Goal: Task Accomplishment & Management: Use online tool/utility

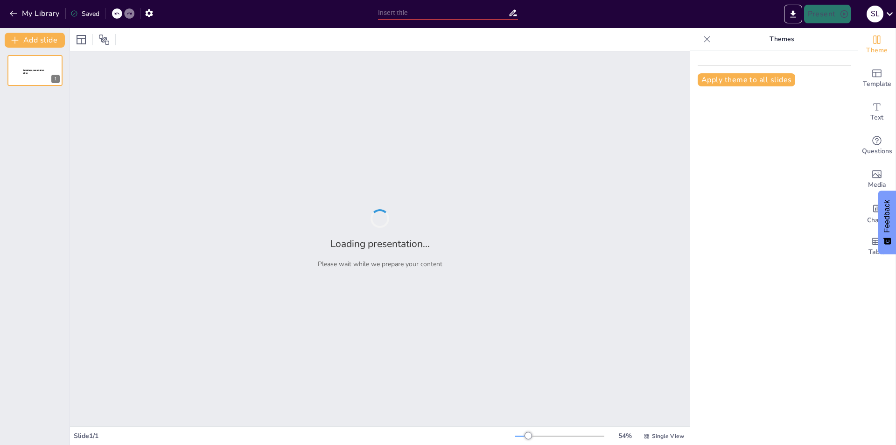
type input "Imported Tuto1_history taking_PPT.pptx"
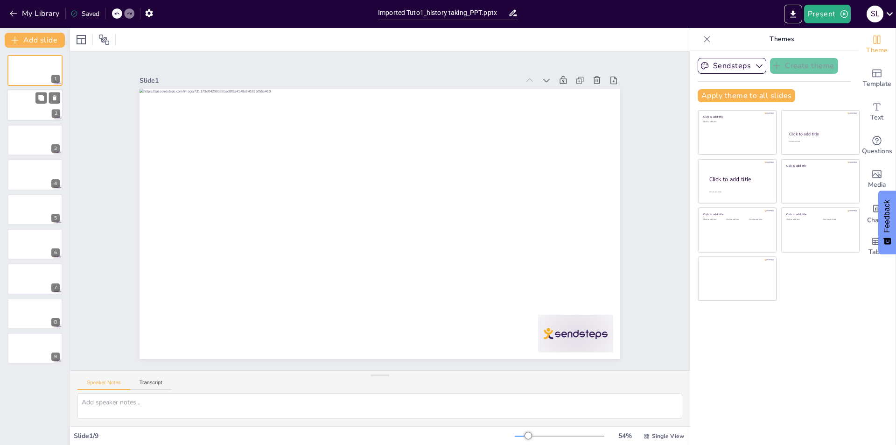
drag, startPoint x: 23, startPoint y: 113, endPoint x: 25, endPoint y: 119, distance: 6.8
click at [24, 113] on div at bounding box center [35, 106] width 56 height 32
click at [24, 146] on div at bounding box center [35, 140] width 56 height 32
drag, startPoint x: 21, startPoint y: 182, endPoint x: 18, endPoint y: 189, distance: 7.5
click at [21, 183] on div at bounding box center [35, 175] width 56 height 32
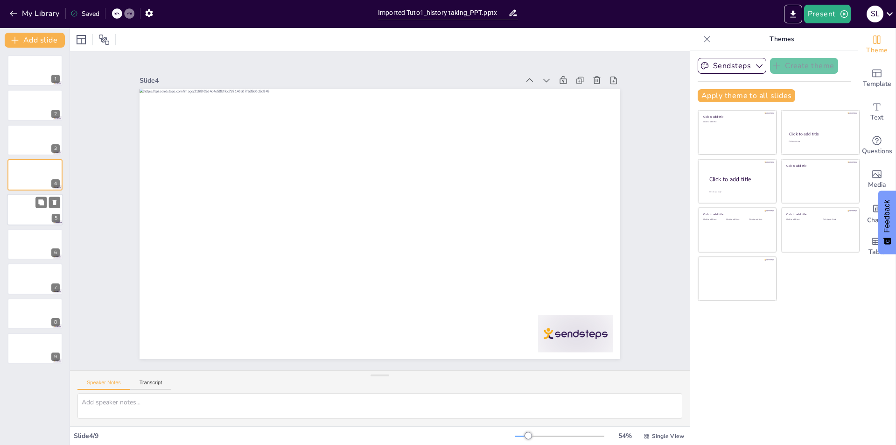
click at [14, 205] on div at bounding box center [35, 210] width 56 height 32
click at [12, 231] on div at bounding box center [35, 244] width 56 height 32
click at [14, 270] on div at bounding box center [35, 279] width 56 height 32
click at [16, 301] on div at bounding box center [35, 314] width 56 height 32
click at [22, 339] on div at bounding box center [35, 348] width 56 height 32
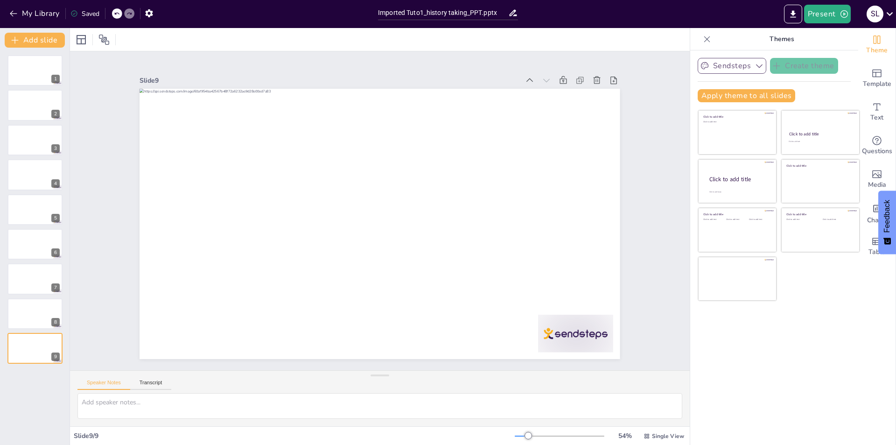
click at [742, 60] on button "Sendsteps" at bounding box center [732, 66] width 69 height 16
click at [652, 76] on div "Slide 1 Slide 2 Slide 3 Slide 4 Slide 5 Slide 6 Slide 7 Slide 8 Slide 9" at bounding box center [380, 210] width 620 height 319
click at [152, 15] on icon "button" at bounding box center [148, 13] width 7 height 8
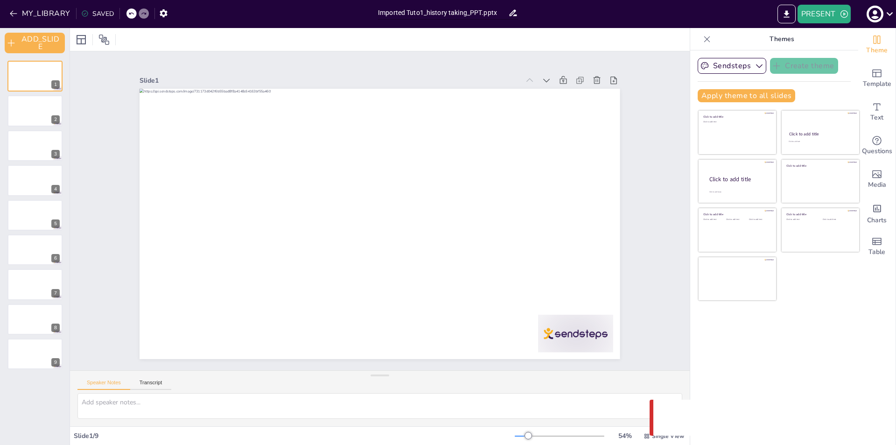
click at [462, 10] on input "Imported Tuto1_history taking_PPT.pptx" at bounding box center [443, 13] width 130 height 14
click at [426, 16] on input "Imported Tuto1_history taking_PPT.pptx" at bounding box center [443, 13] width 130 height 14
click at [407, 10] on input "Imported Tuto1_history taking_PPT.pptx" at bounding box center [443, 13] width 130 height 14
click at [473, 14] on input "N211F Tuto1_history taking_PPT.pptx" at bounding box center [443, 13] width 130 height 14
type input "N211F Tuto1_history taking.pptx"
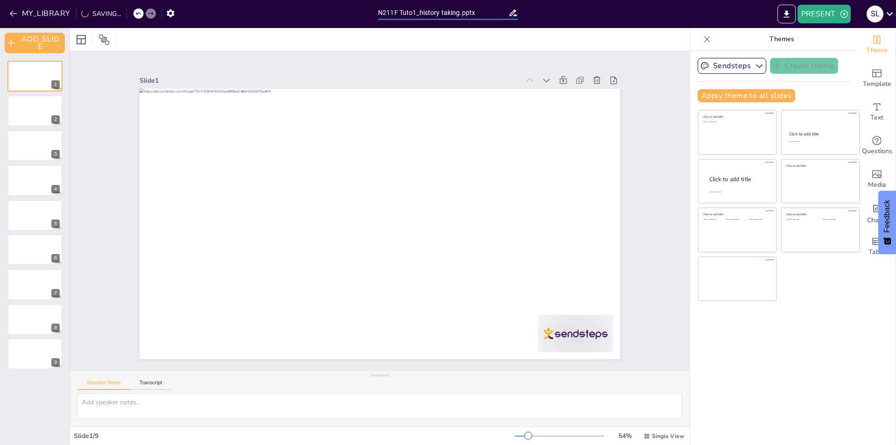
click at [438, 42] on div at bounding box center [380, 39] width 620 height 23
click at [543, 79] on icon at bounding box center [546, 81] width 7 height 4
click at [27, 153] on div at bounding box center [35, 146] width 56 height 32
click at [28, 192] on div at bounding box center [35, 180] width 56 height 32
drag, startPoint x: 25, startPoint y: 221, endPoint x: 25, endPoint y: 230, distance: 8.9
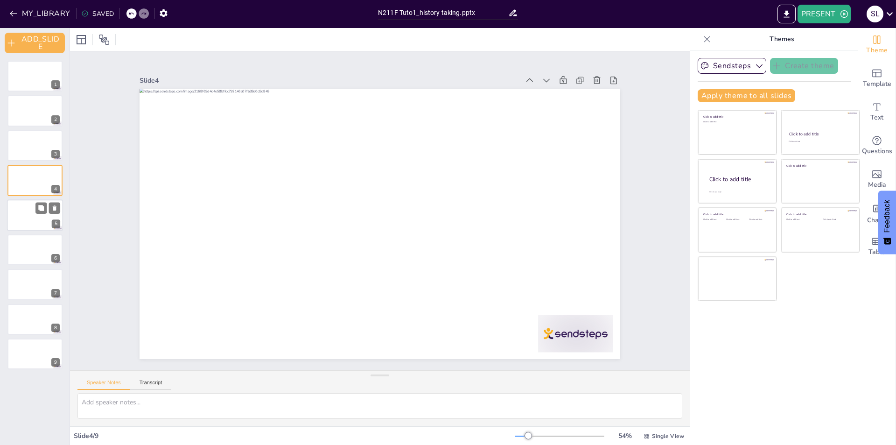
click at [25, 224] on div at bounding box center [35, 215] width 56 height 32
click at [24, 257] on div at bounding box center [34, 253] width 55 height 31
click at [23, 290] on div at bounding box center [35, 285] width 56 height 32
click at [23, 314] on div at bounding box center [35, 319] width 56 height 32
click at [19, 339] on div at bounding box center [35, 354] width 56 height 32
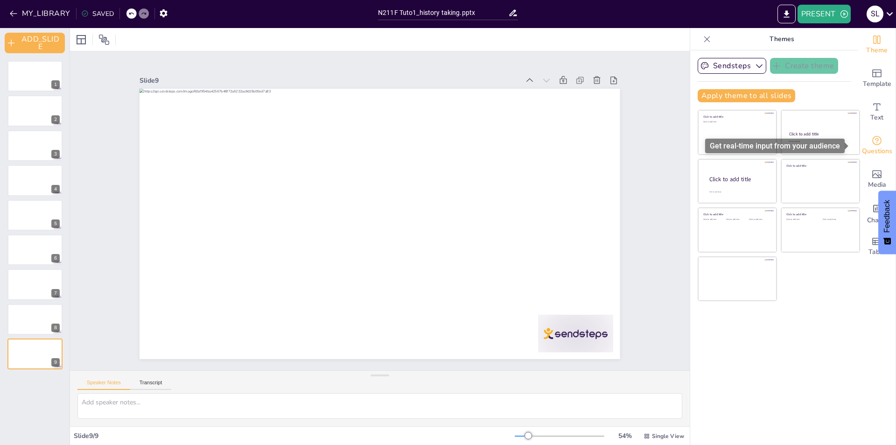
click at [873, 143] on icon "Get real-time input from your audience" at bounding box center [876, 140] width 9 height 9
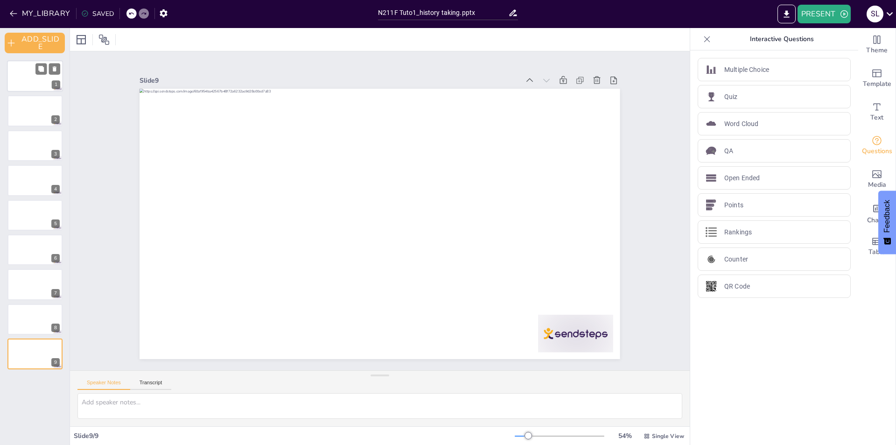
click at [27, 79] on div at bounding box center [35, 76] width 56 height 32
click at [22, 102] on div at bounding box center [35, 111] width 56 height 32
click at [20, 69] on div at bounding box center [35, 76] width 56 height 32
click at [30, 113] on div at bounding box center [35, 111] width 56 height 32
click at [24, 145] on div at bounding box center [35, 146] width 56 height 32
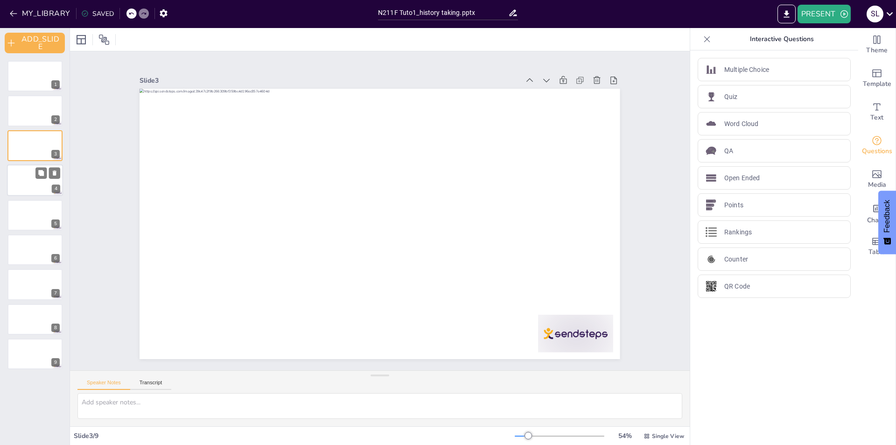
click at [18, 177] on div at bounding box center [35, 180] width 56 height 32
click at [13, 203] on div at bounding box center [35, 215] width 56 height 32
click at [17, 13] on icon "button" at bounding box center [13, 13] width 9 height 9
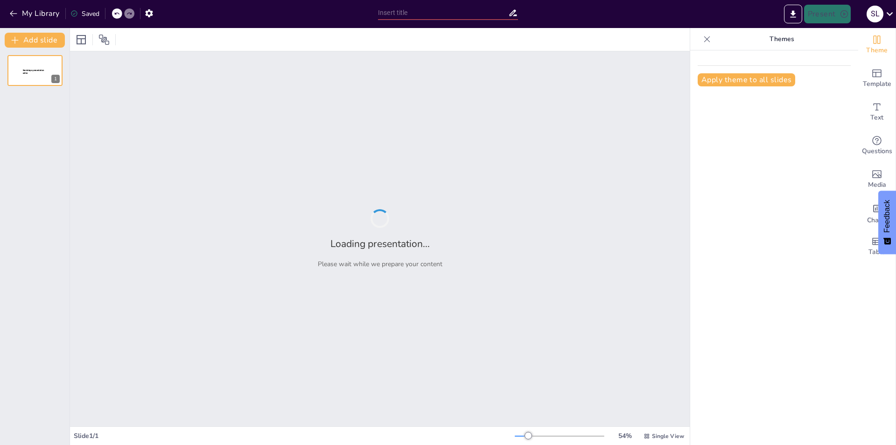
type input "N211F Tuto1_history taking.pptx"
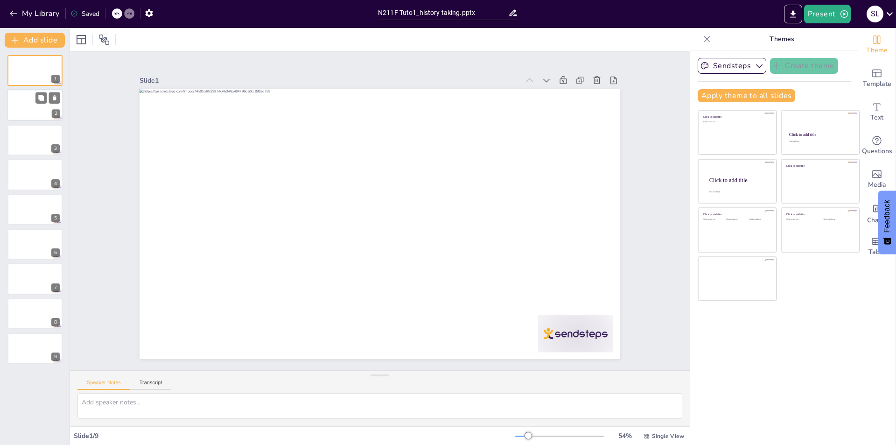
click at [19, 107] on div at bounding box center [35, 106] width 56 height 32
click at [13, 133] on div at bounding box center [35, 140] width 56 height 32
click at [13, 172] on div at bounding box center [35, 175] width 56 height 32
click at [23, 211] on div at bounding box center [35, 210] width 56 height 32
click at [23, 180] on div at bounding box center [35, 175] width 56 height 32
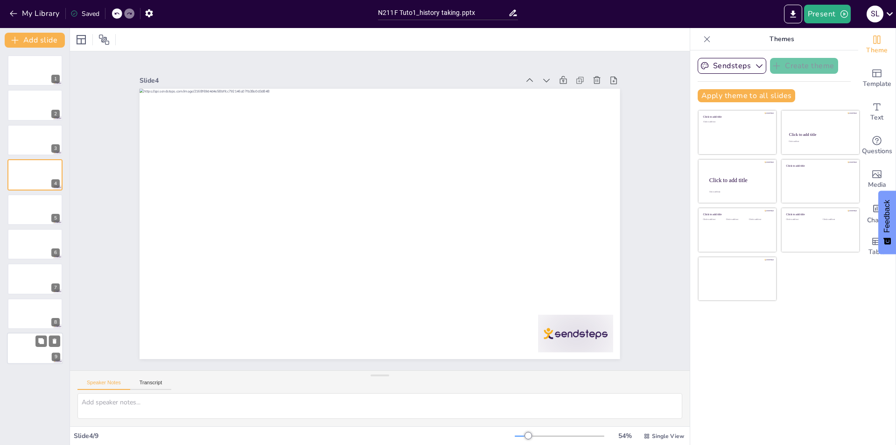
click at [35, 355] on div at bounding box center [35, 348] width 56 height 32
click at [49, 40] on button "Add slide" at bounding box center [35, 40] width 60 height 15
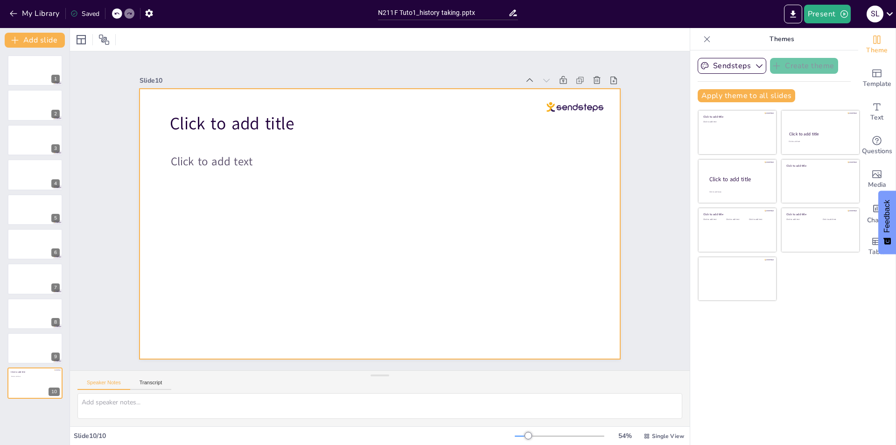
click at [260, 221] on div at bounding box center [373, 222] width 551 height 474
click at [221, 132] on span "Click to add text" at bounding box center [235, 112] width 82 height 40
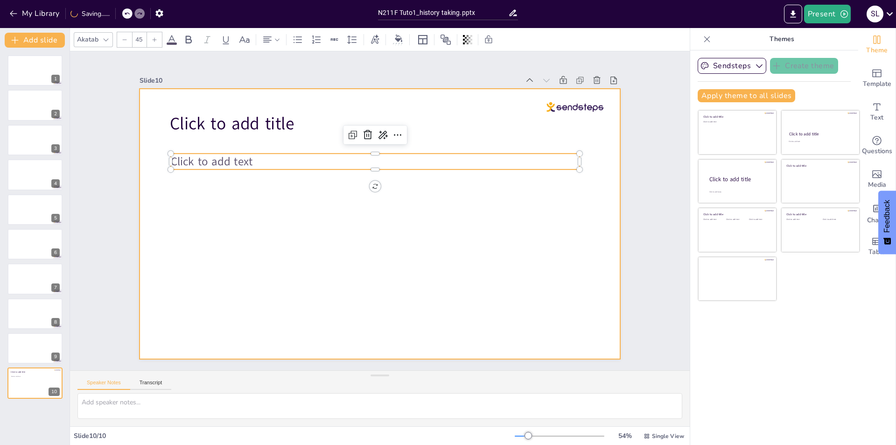
click at [219, 210] on div at bounding box center [377, 224] width 526 height 364
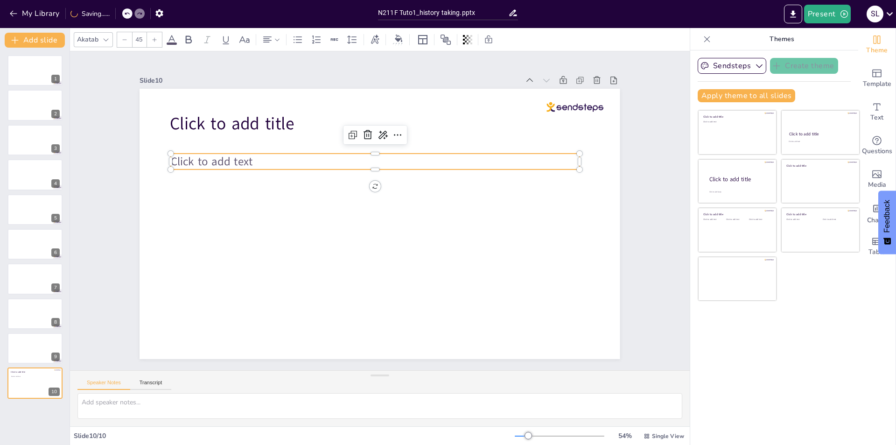
click at [379, 165] on p "Click to add text" at bounding box center [429, 216] width 100 height 403
click at [262, 165] on p "Click to add text" at bounding box center [385, 162] width 403 height 100
click at [265, 160] on p "Click to add text" at bounding box center [401, 165] width 362 height 218
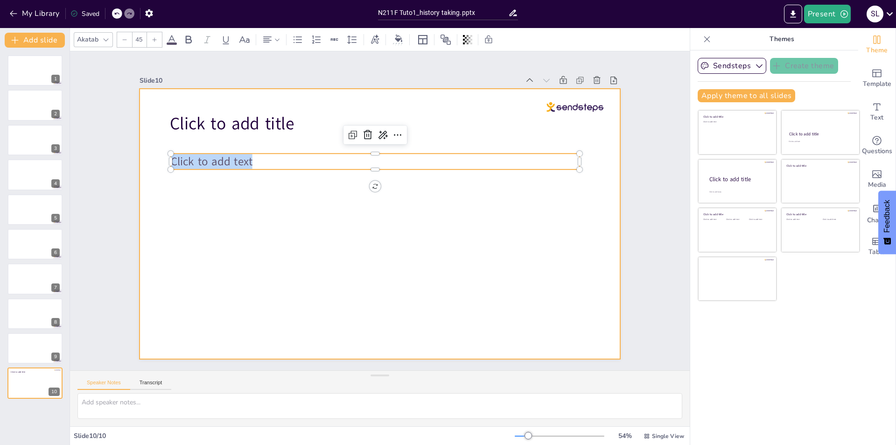
drag, startPoint x: 265, startPoint y: 160, endPoint x: 152, endPoint y: 146, distance: 113.7
click at [152, 146] on div "Click to add title Click to add text" at bounding box center [375, 224] width 540 height 406
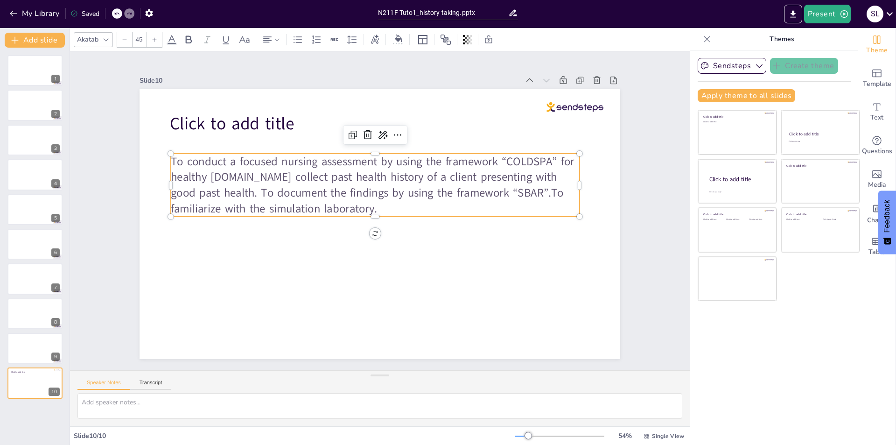
click at [252, 173] on p "To conduct a focused nursing assessment by using the framework “COLDSPA” for he…" at bounding box center [397, 192] width 291 height 368
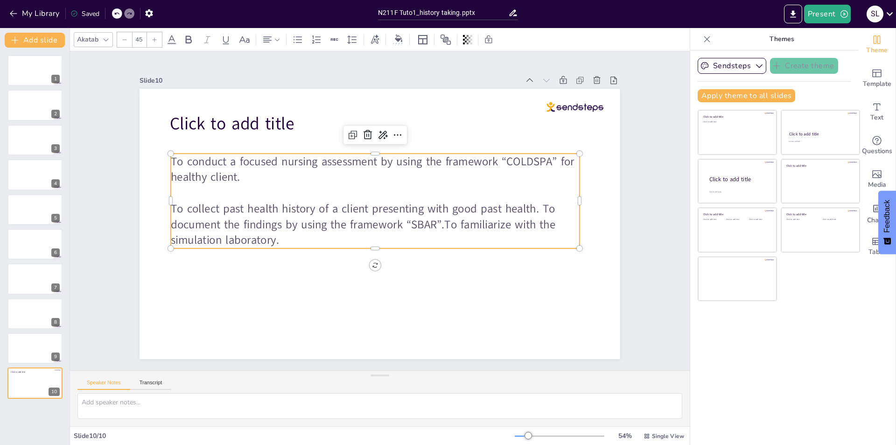
click at [535, 207] on p "To collect past health history of a client presenting with good past health. To…" at bounding box center [369, 220] width 378 height 245
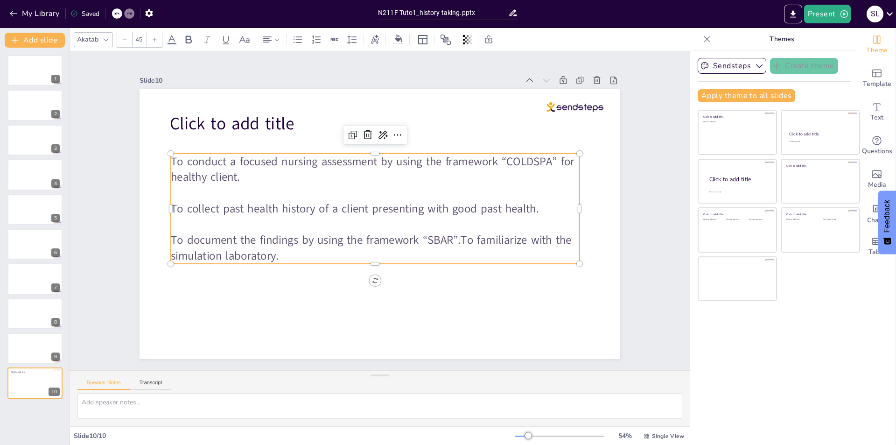
click at [456, 241] on p "To document the findings by using the framework “SBAR”.To familiarize with the …" at bounding box center [361, 243] width 386 height 195
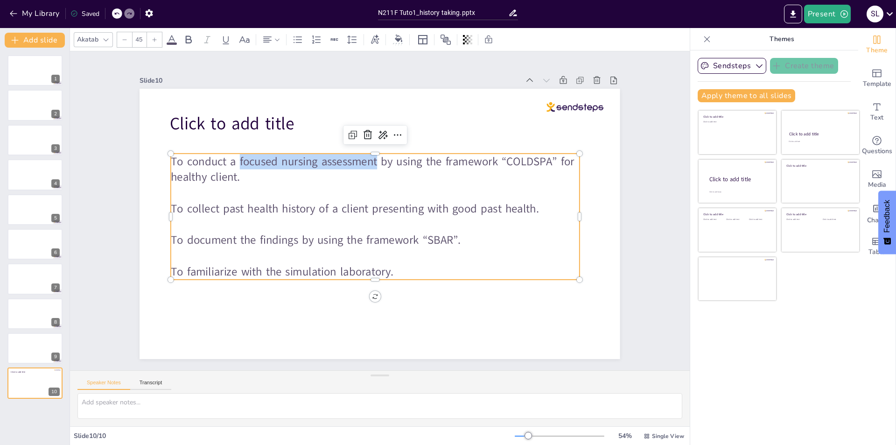
drag, startPoint x: 233, startPoint y: 161, endPoint x: 371, endPoint y: 161, distance: 137.2
click at [371, 161] on p "To conduct a focused nursing assessment by using the framework “COLDSPA” for he…" at bounding box center [392, 170] width 386 height 195
click at [187, 37] on icon at bounding box center [188, 39] width 11 height 11
click at [168, 41] on icon at bounding box center [171, 39] width 11 height 11
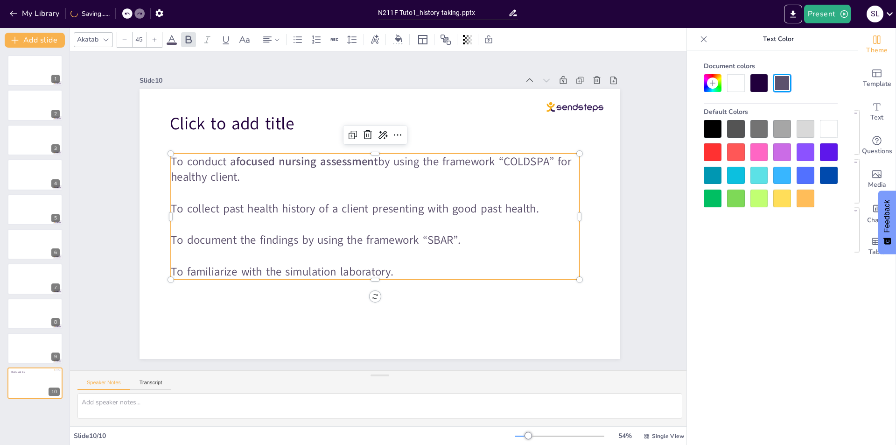
click at [737, 150] on div at bounding box center [736, 152] width 18 height 18
click at [380, 215] on p at bounding box center [374, 224] width 408 height 58
click at [321, 186] on p at bounding box center [380, 192] width 393 height 141
drag, startPoint x: 373, startPoint y: 161, endPoint x: 234, endPoint y: 159, distance: 139.1
click at [234, 159] on p "To conduct a focused nursing assessment by using the framework “COLDSPA” for he…" at bounding box center [375, 170] width 408 height 32
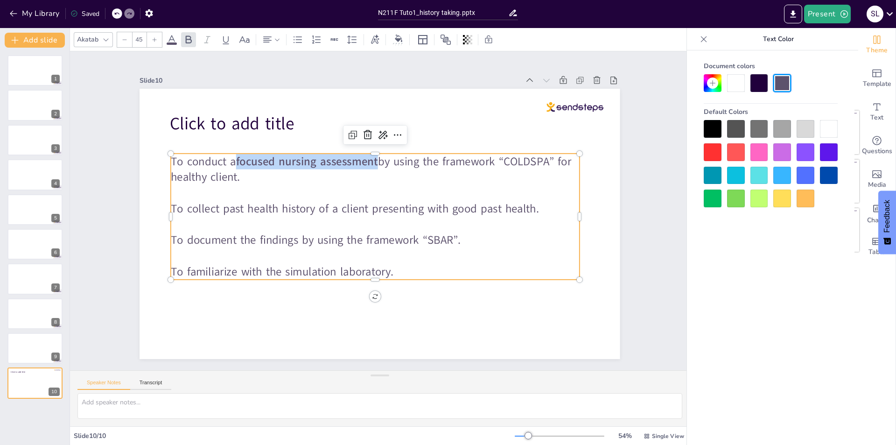
click at [739, 157] on div at bounding box center [736, 152] width 18 height 18
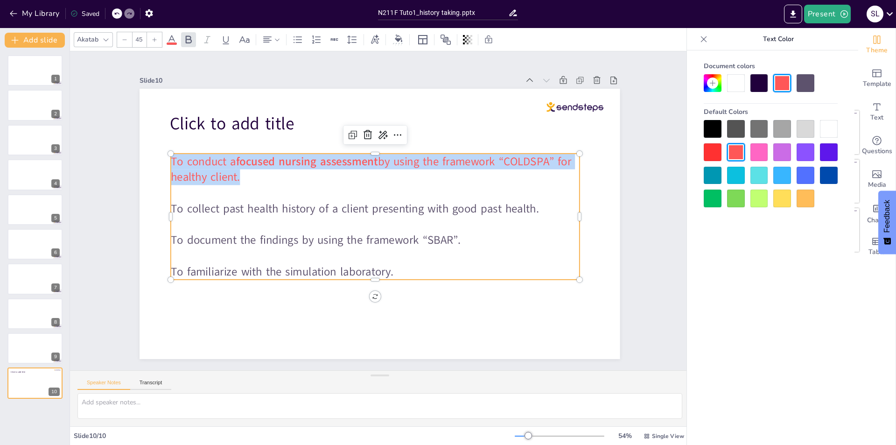
click at [739, 157] on div at bounding box center [736, 152] width 18 height 18
click at [118, 13] on icon at bounding box center [117, 14] width 6 height 6
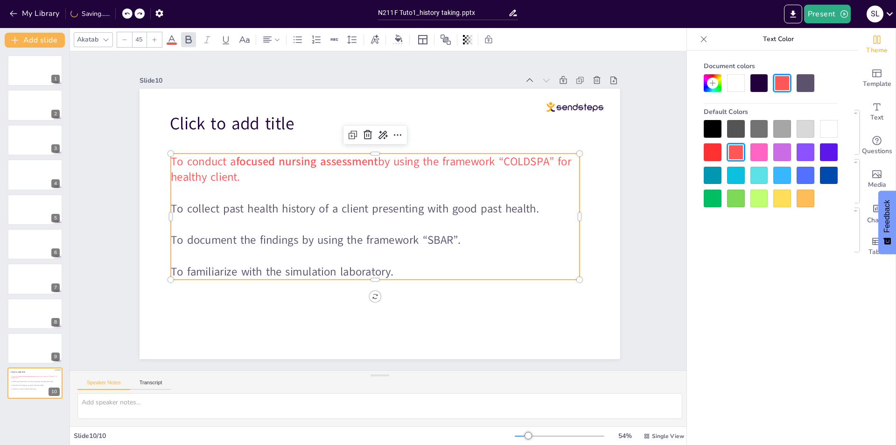
click at [137, 14] on icon at bounding box center [140, 14] width 6 height 6
click at [119, 16] on icon at bounding box center [117, 14] width 6 height 6
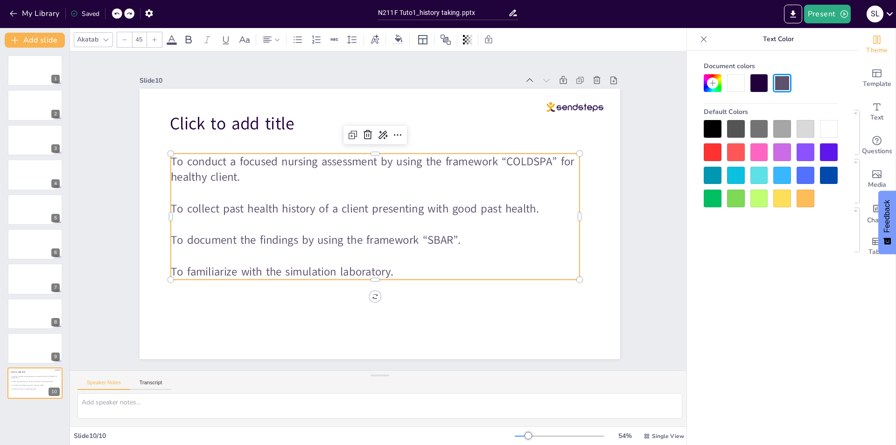
click at [288, 167] on p "To conduct a focused nursing assessment by using the framework “COLDSPA” for he…" at bounding box center [392, 170] width 386 height 195
click at [314, 158] on span "To conduct a focused nursing assessment by using the framework “COLDSPA” for he…" at bounding box center [390, 162] width 381 height 178
click at [233, 161] on span "To conduct a focused nursing assessment by using the framework “COLDSPA” for he…" at bounding box center [385, 162] width 393 height 140
click at [238, 159] on span "To conduct a focused nursing assessment by using the framework “COLDSPA” for he…" at bounding box center [382, 161] width 405 height 58
click at [116, 8] on div at bounding box center [117, 13] width 10 height 10
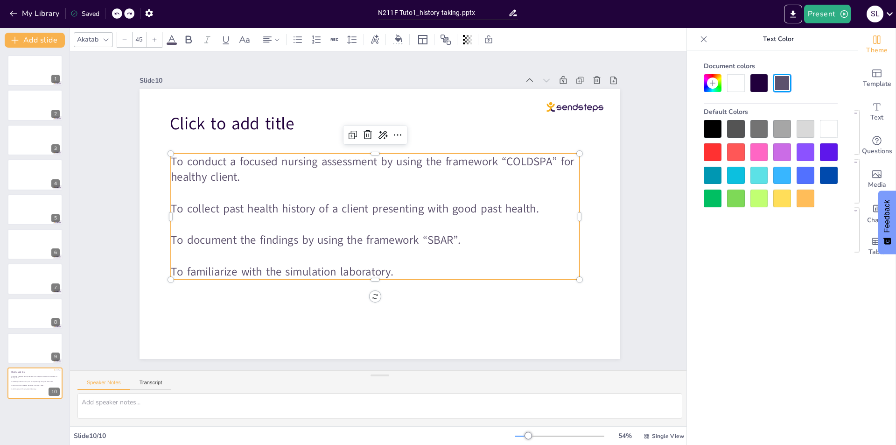
click at [308, 172] on p "To conduct a focused nursing assessment by using the framework “COLDSPA” for he…" at bounding box center [375, 170] width 408 height 32
click at [336, 164] on span "To conduct a focused nursing assessment by using the framework “COLDSPA” for he…" at bounding box center [373, 169] width 404 height 31
click at [336, 164] on span "To conduct a focused nursing assessment by using the framework “COLDSPA” for he…" at bounding box center [398, 167] width 345 height 250
click at [341, 159] on span "To conduct a focused nursing assessment by using the framework “COLDSPA” for he…" at bounding box center [390, 162] width 381 height 178
click at [341, 159] on span "To conduct a focused nursing assessment by using the framework “COLDSPA” for he…" at bounding box center [373, 169] width 404 height 31
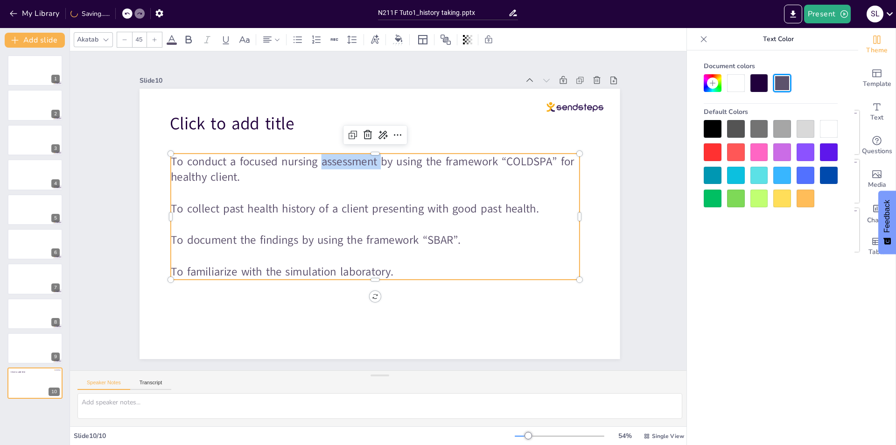
click at [371, 159] on span "To conduct a focused nursing assessment by using the framework “COLDSPA” for he…" at bounding box center [373, 169] width 404 height 31
drag, startPoint x: 310, startPoint y: 151, endPoint x: 232, endPoint y: 163, distance: 79.3
click at [232, 163] on span "To conduct a focused nursing assessment by using the framework “COLDSPA” for he…" at bounding box center [381, 160] width 401 height 99
click at [172, 42] on icon at bounding box center [171, 39] width 11 height 11
click at [170, 41] on icon at bounding box center [171, 39] width 11 height 11
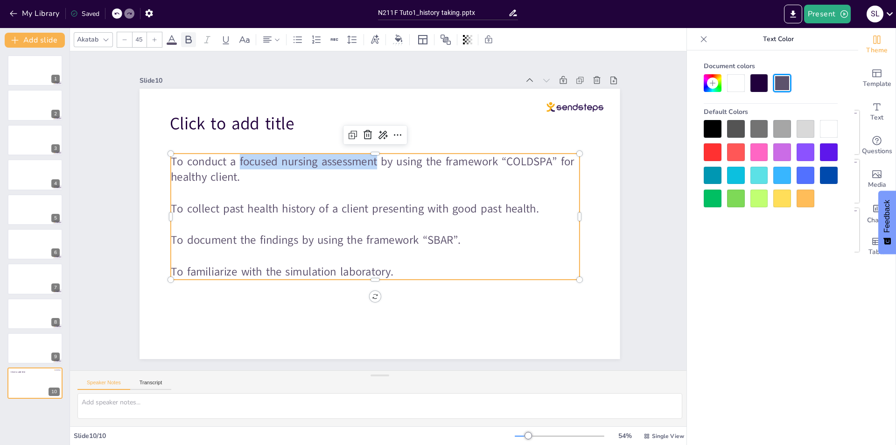
click at [188, 38] on icon at bounding box center [188, 39] width 11 height 11
click at [171, 41] on icon at bounding box center [171, 39] width 11 height 11
click at [452, 167] on p "To conduct a focused nursing assessment by using the framework “COLDSPA” for he…" at bounding box center [413, 186] width 231 height 370
drag, startPoint x: 501, startPoint y: 159, endPoint x: 546, endPoint y: 159, distance: 45.3
click at [546, 159] on span "by using the framework “COLDSPA” for healthy client." at bounding box center [380, 168] width 399 height 83
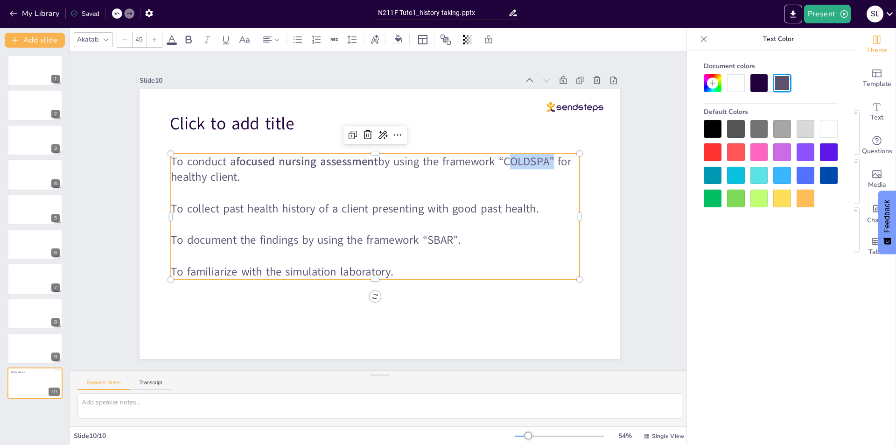
click at [737, 158] on div at bounding box center [736, 152] width 18 height 18
click at [462, 159] on span "by using the framework “" at bounding box center [450, 174] width 126 height 41
drag, startPoint x: 548, startPoint y: 164, endPoint x: 504, endPoint y: 157, distance: 43.9
click at [507, 167] on span "COLDSPA" at bounding box center [530, 177] width 47 height 20
click at [191, 42] on icon at bounding box center [189, 39] width 6 height 8
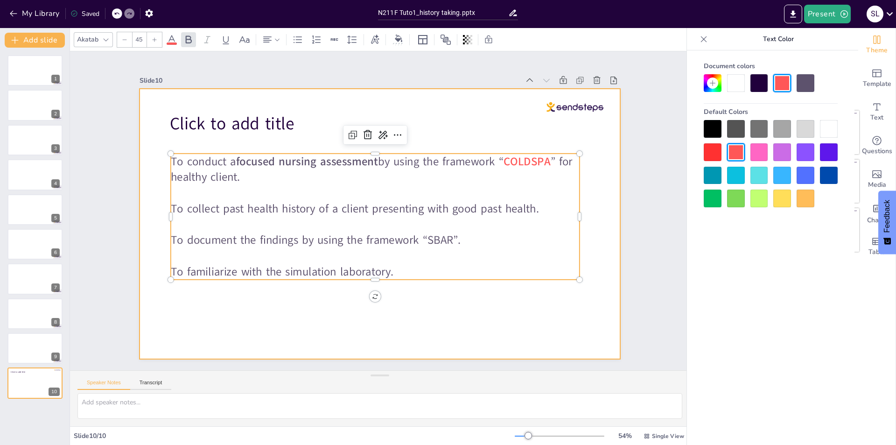
click at [366, 168] on p "To conduct a focused nursing assessment by using the framework “ COLDSPA ” for …" at bounding box center [392, 170] width 386 height 195
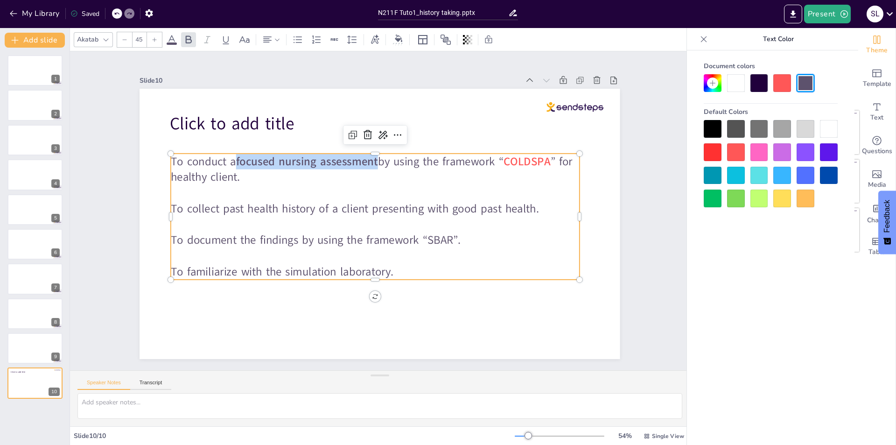
drag, startPoint x: 372, startPoint y: 157, endPoint x: 232, endPoint y: 157, distance: 140.5
click at [232, 157] on p "To conduct a focused nursing assessment by using the framework “ COLDSPA ” for …" at bounding box center [384, 169] width 406 height 116
click at [734, 148] on div at bounding box center [736, 152] width 18 height 18
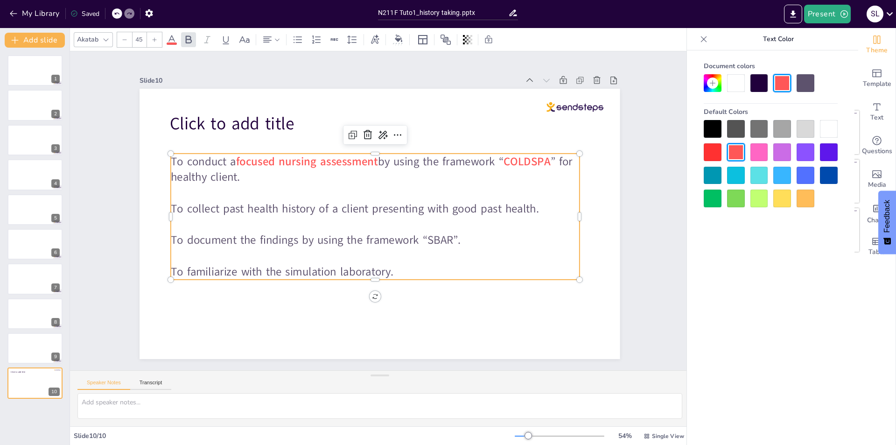
click at [513, 205] on span "To collect past health history of a client presenting with good past health." at bounding box center [355, 206] width 368 height 54
drag, startPoint x: 228, startPoint y: 236, endPoint x: 182, endPoint y: 236, distance: 46.7
click at [182, 236] on span "To document the findings by using the framework “SBAR”." at bounding box center [310, 219] width 280 height 105
click at [713, 177] on div at bounding box center [713, 176] width 18 height 18
click at [405, 228] on p at bounding box center [372, 223] width 403 height 100
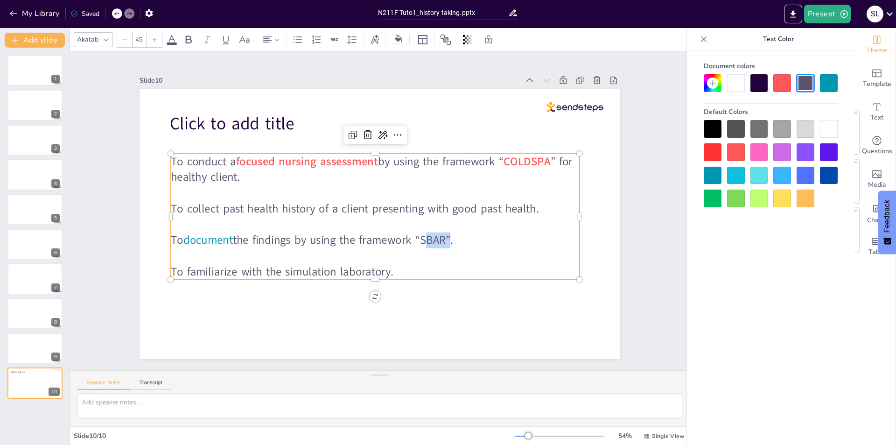
drag, startPoint x: 420, startPoint y: 237, endPoint x: 447, endPoint y: 235, distance: 26.2
click at [447, 235] on span "the findings by using the framework “SBAR”." at bounding box center [337, 231] width 219 height 61
click at [711, 175] on div at bounding box center [713, 176] width 18 height 18
click at [189, 42] on icon at bounding box center [188, 39] width 11 height 11
click at [275, 223] on p at bounding box center [365, 211] width 181 height 379
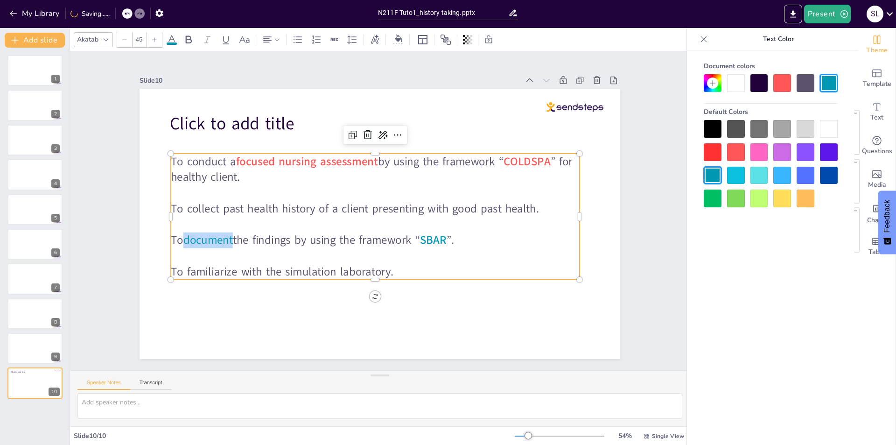
drag, startPoint x: 228, startPoint y: 236, endPoint x: 178, endPoint y: 237, distance: 49.9
click at [212, 237] on p "To document the findings by using the framework “ SBAR ”." at bounding box center [354, 227] width 285 height 314
click at [186, 38] on icon at bounding box center [189, 39] width 6 height 8
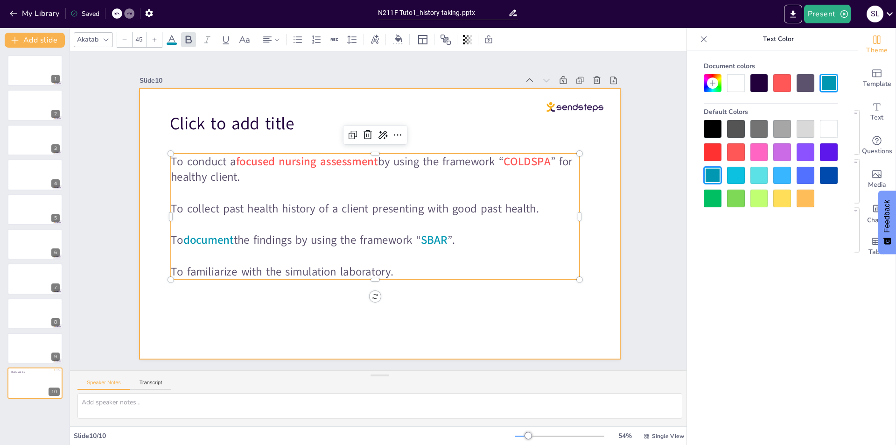
click at [352, 281] on div at bounding box center [379, 223] width 506 height 319
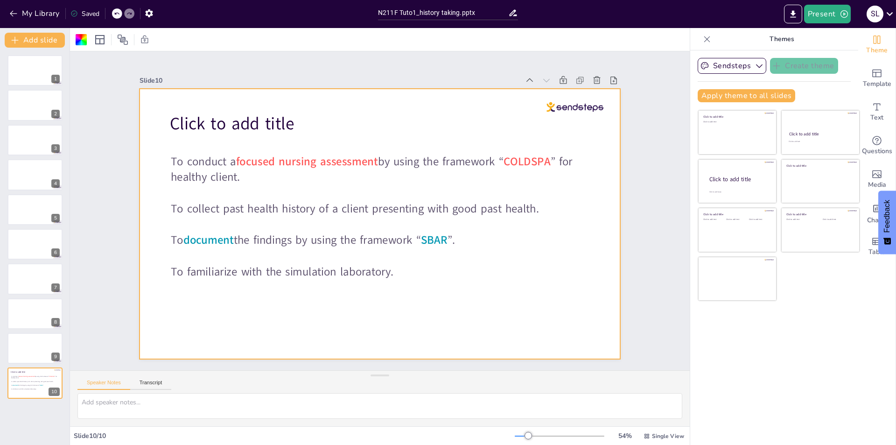
click at [416, 296] on div at bounding box center [369, 217] width 501 height 547
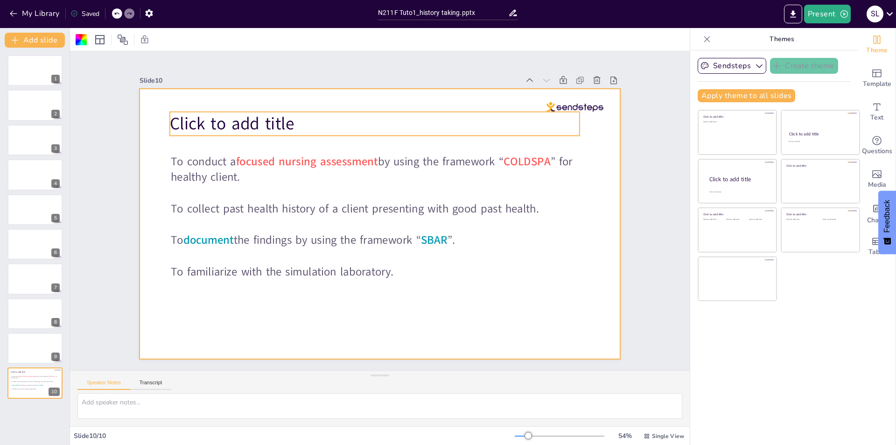
click at [299, 125] on p "Click to add title" at bounding box center [441, 148] width 292 height 320
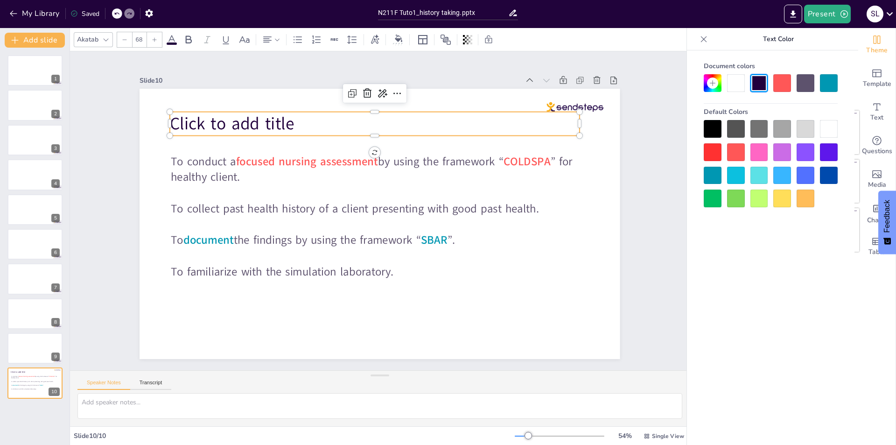
click at [364, 102] on span "Click to add title" at bounding box center [400, 40] width 72 height 123
click at [351, 126] on p "Click to add title" at bounding box center [384, 124] width 410 height 66
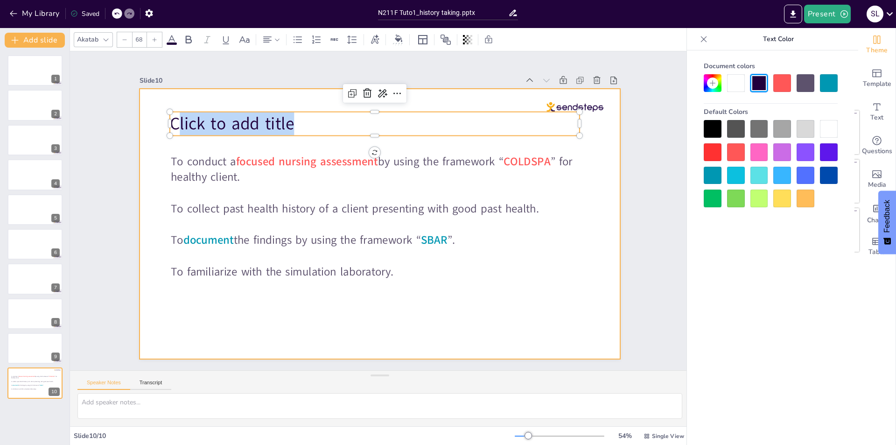
drag, startPoint x: 334, startPoint y: 125, endPoint x: 141, endPoint y: 102, distance: 194.6
click at [141, 103] on div "To conduct a focused nursing assessment by using the framework “ COLDSPA ” for …" at bounding box center [379, 223] width 506 height 319
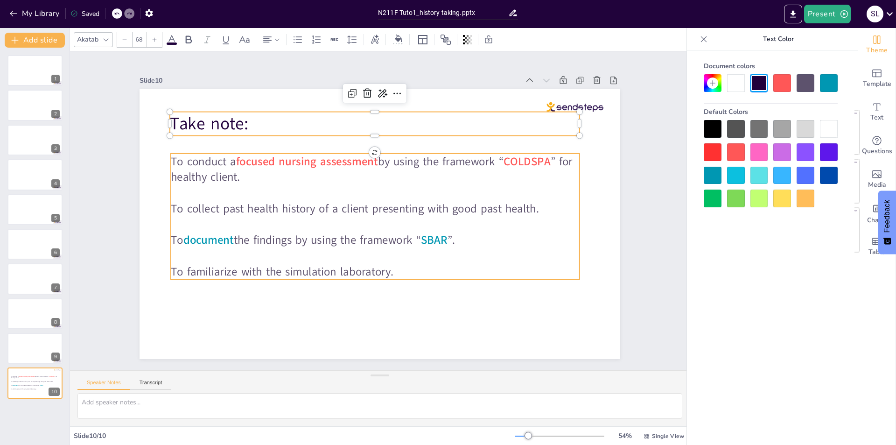
click at [296, 174] on p "To conduct a focused nursing assessment by using the framework “ COLDSPA ” for …" at bounding box center [384, 170] width 406 height 116
type input "45"
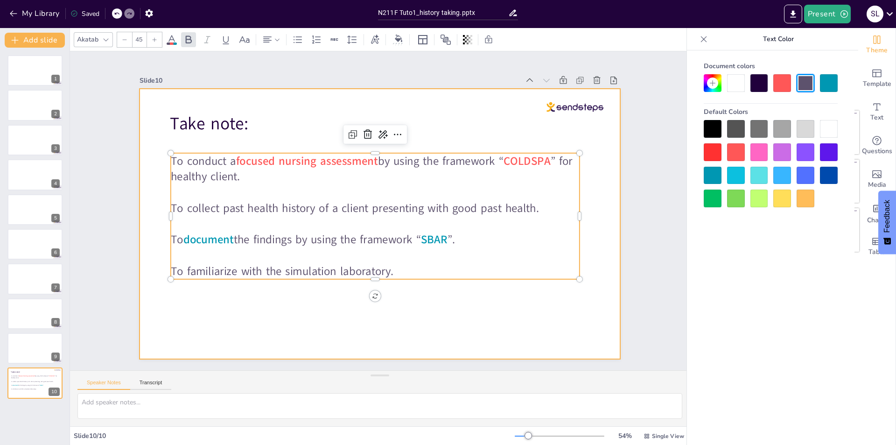
click at [264, 288] on div at bounding box center [380, 198] width 481 height 270
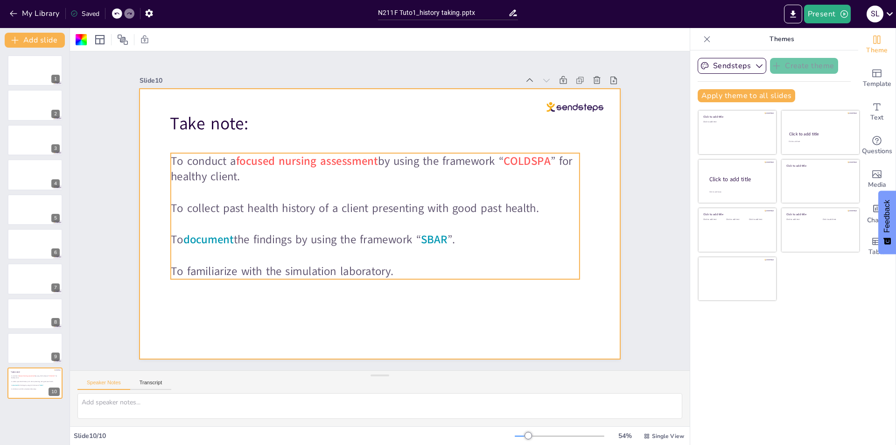
click at [357, 275] on div "Take note: To conduct a focused nursing assessment by using the framework “ COL…" at bounding box center [380, 224] width 480 height 270
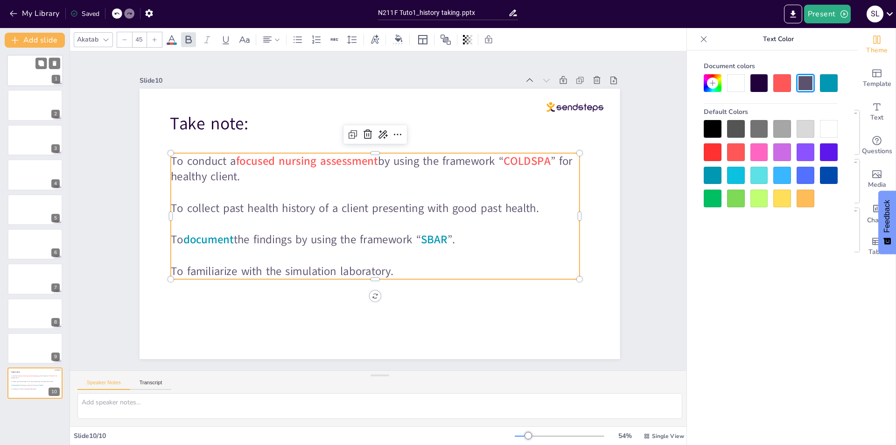
click at [33, 74] on div at bounding box center [35, 71] width 56 height 32
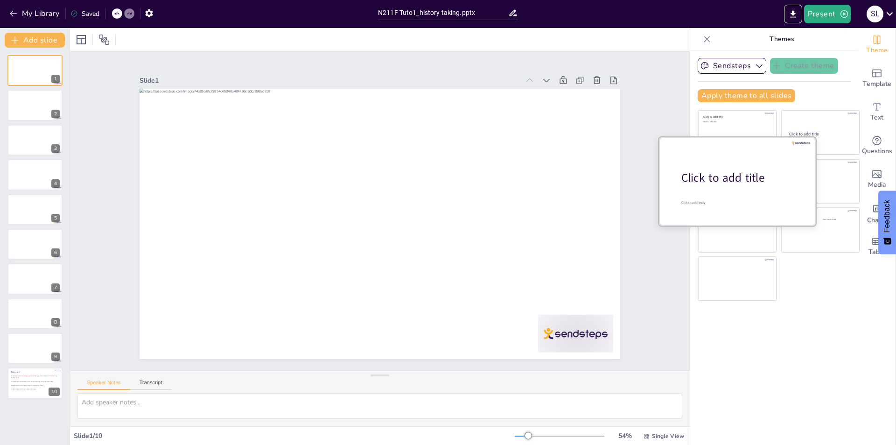
click at [772, 180] on div "Click to add title" at bounding box center [740, 178] width 119 height 16
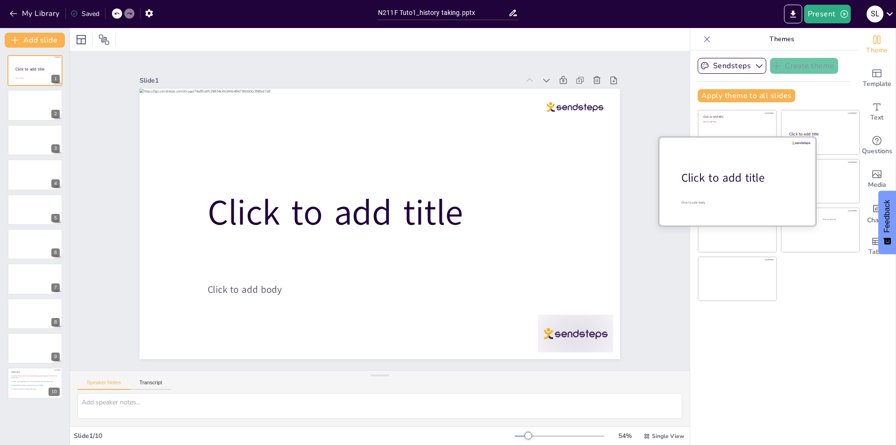
click at [772, 180] on div "Click to add title" at bounding box center [740, 178] width 119 height 16
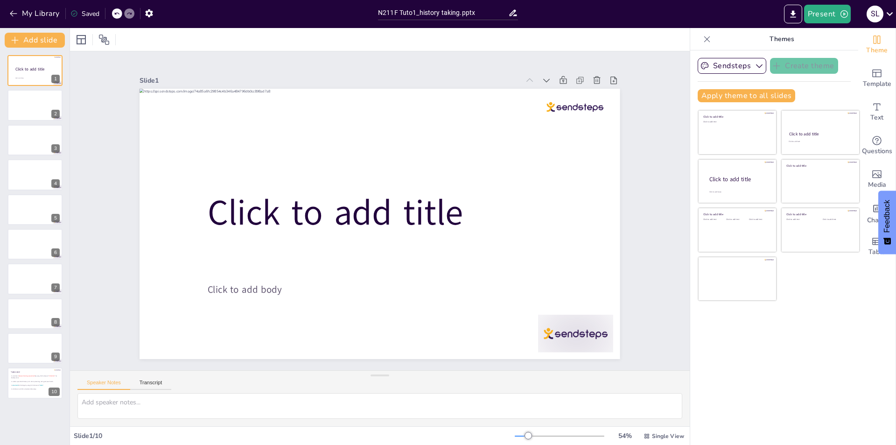
click at [119, 14] on icon at bounding box center [117, 14] width 6 height 6
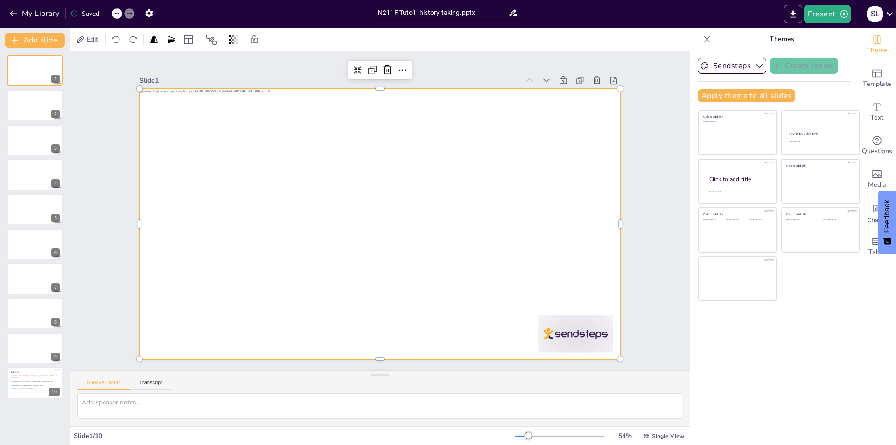
click at [334, 273] on div at bounding box center [377, 224] width 526 height 364
click at [367, 243] on div at bounding box center [379, 223] width 506 height 319
click at [32, 105] on div at bounding box center [35, 106] width 56 height 32
click at [463, 287] on div at bounding box center [377, 224] width 526 height 364
click at [463, 297] on div at bounding box center [379, 223] width 506 height 319
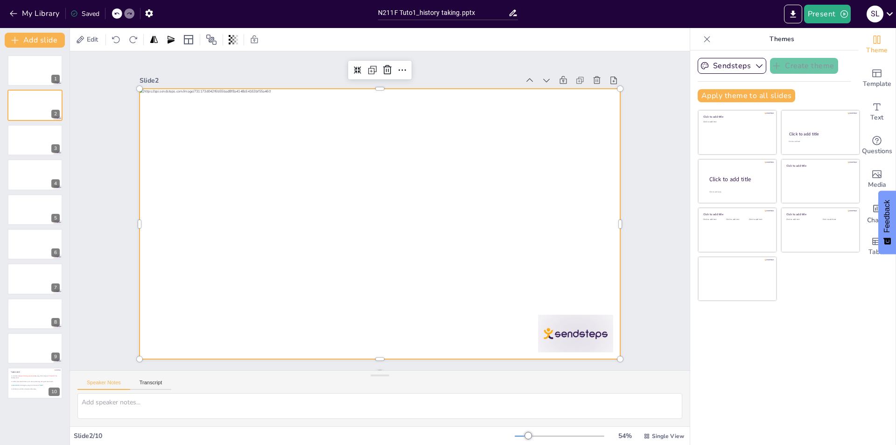
click at [463, 297] on div at bounding box center [375, 224] width 540 height 406
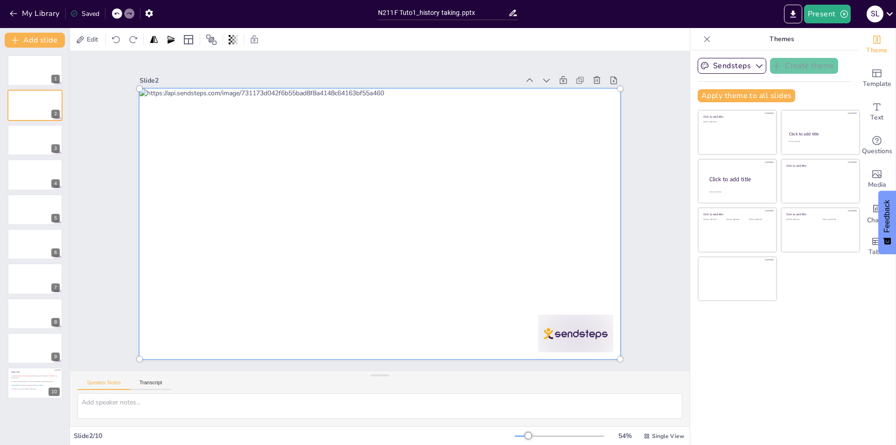
click at [462, 294] on div at bounding box center [379, 223] width 491 height 281
click at [462, 294] on div at bounding box center [376, 224] width 539 height 378
click at [435, 342] on div at bounding box center [369, 218] width 517 height 563
click at [452, 294] on div at bounding box center [378, 223] width 518 height 331
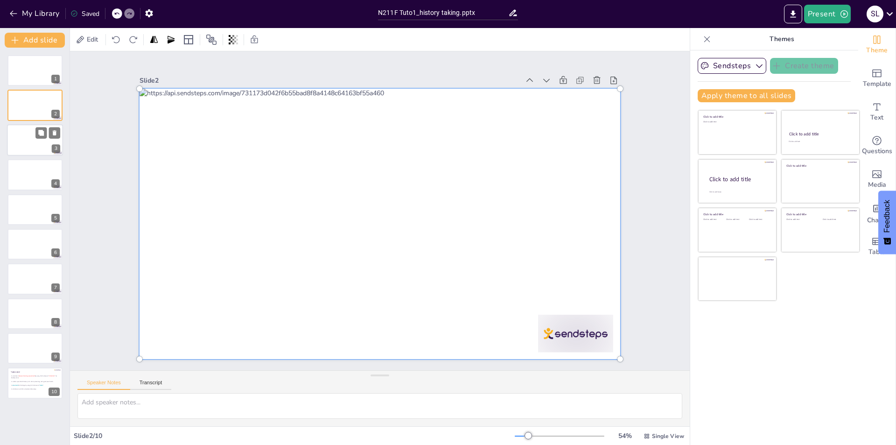
click at [30, 146] on div at bounding box center [35, 140] width 56 height 32
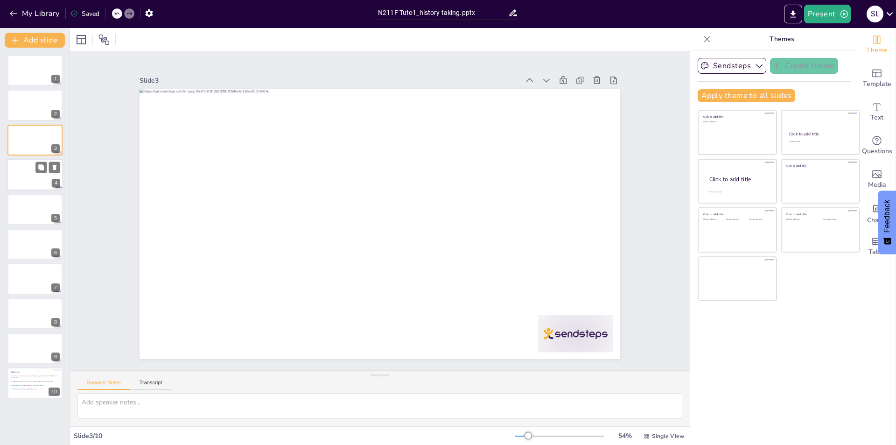
click at [32, 182] on div at bounding box center [35, 175] width 56 height 32
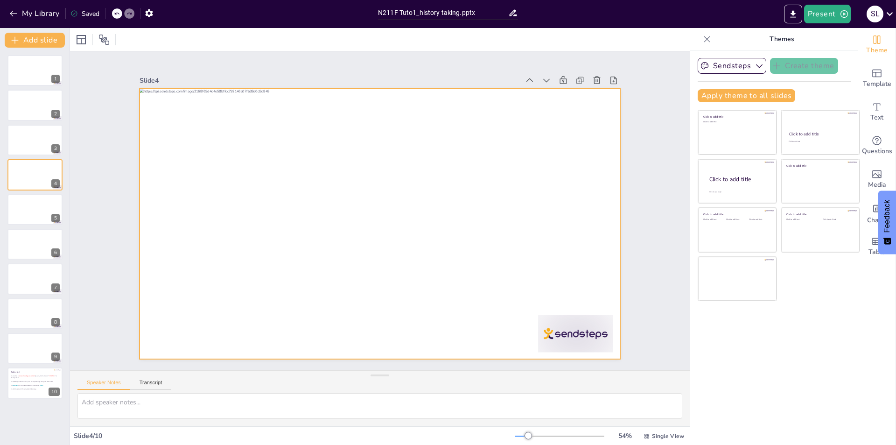
click at [225, 230] on div at bounding box center [380, 224] width 480 height 270
click at [246, 230] on div at bounding box center [379, 223] width 506 height 319
click at [246, 230] on div at bounding box center [377, 224] width 526 height 364
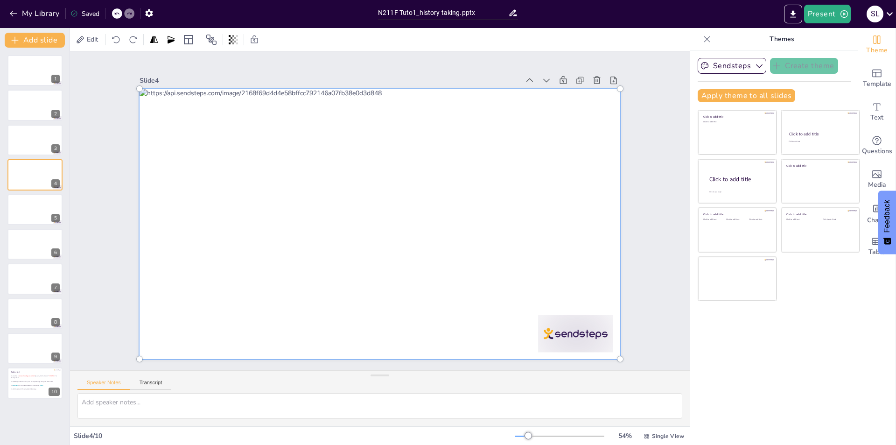
click at [256, 228] on div at bounding box center [378, 223] width 518 height 331
click at [178, 406] on textarea at bounding box center [379, 406] width 605 height 26
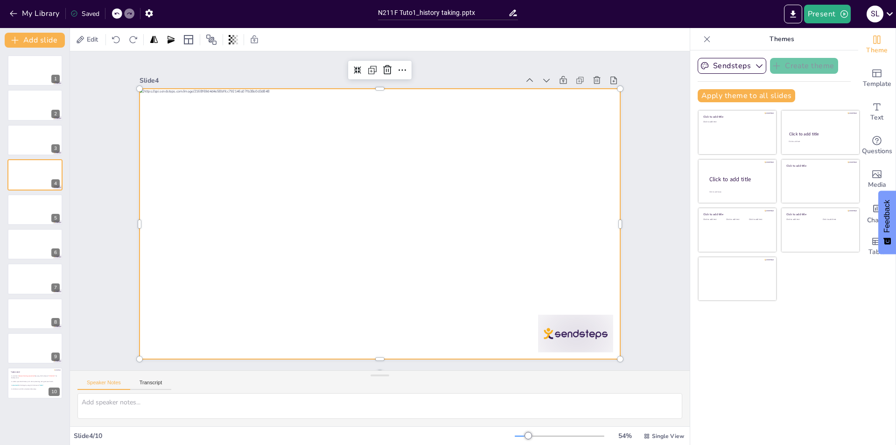
click at [275, 232] on div at bounding box center [380, 224] width 480 height 270
click at [275, 232] on div at bounding box center [373, 222] width 551 height 474
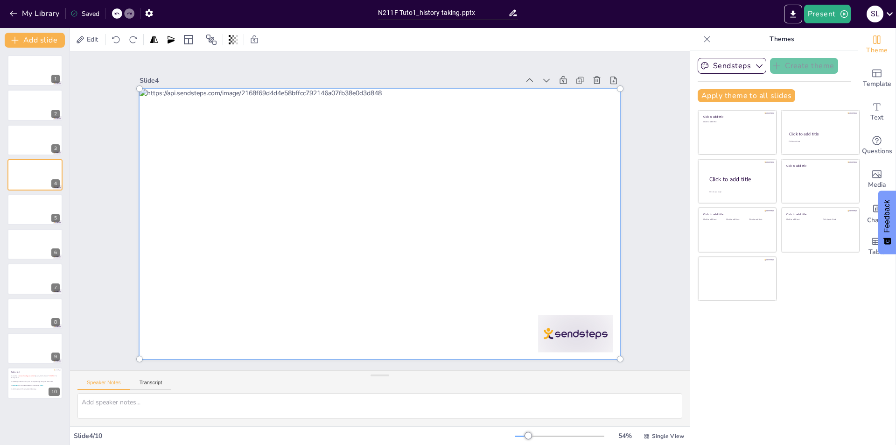
click at [275, 232] on div at bounding box center [378, 223] width 518 height 331
click at [282, 226] on div at bounding box center [379, 223] width 491 height 281
click at [395, 147] on div at bounding box center [379, 223] width 491 height 281
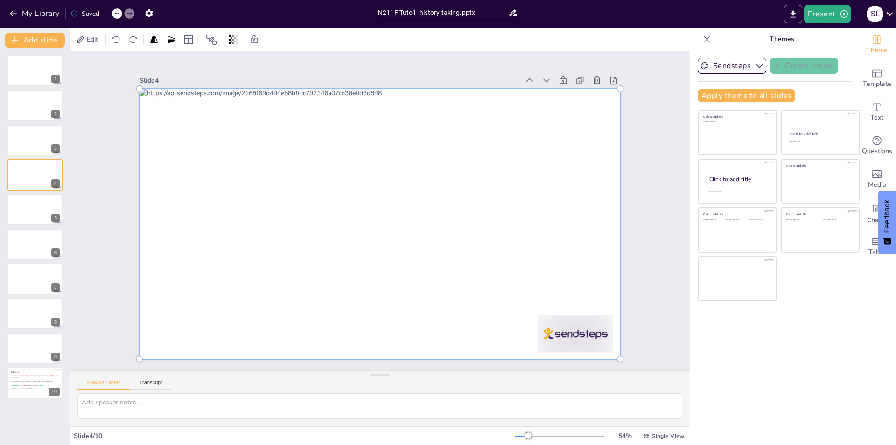
click at [449, 97] on div at bounding box center [372, 200] width 563 height 517
click at [32, 210] on div at bounding box center [35, 210] width 56 height 32
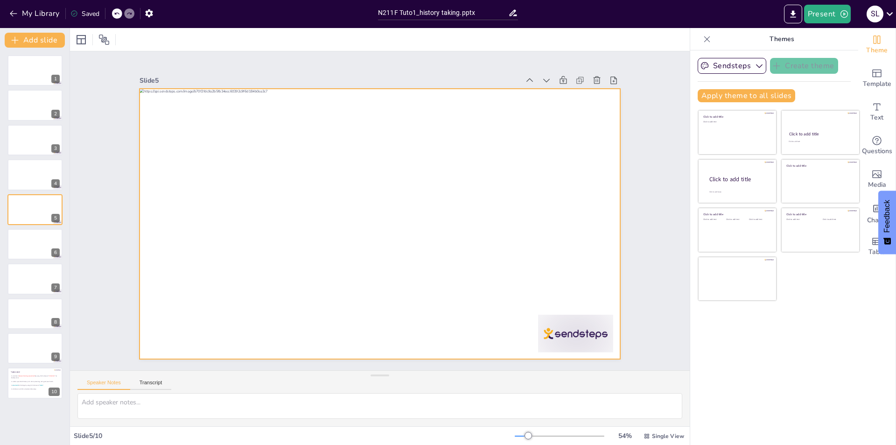
click at [284, 230] on div at bounding box center [380, 224] width 480 height 270
click at [352, 120] on div at bounding box center [370, 220] width 522 height 538
click at [242, 120] on div at bounding box center [380, 224] width 480 height 270
click at [180, 309] on div at bounding box center [369, 217] width 474 height 551
click at [190, 94] on div at bounding box center [375, 223] width 540 height 405
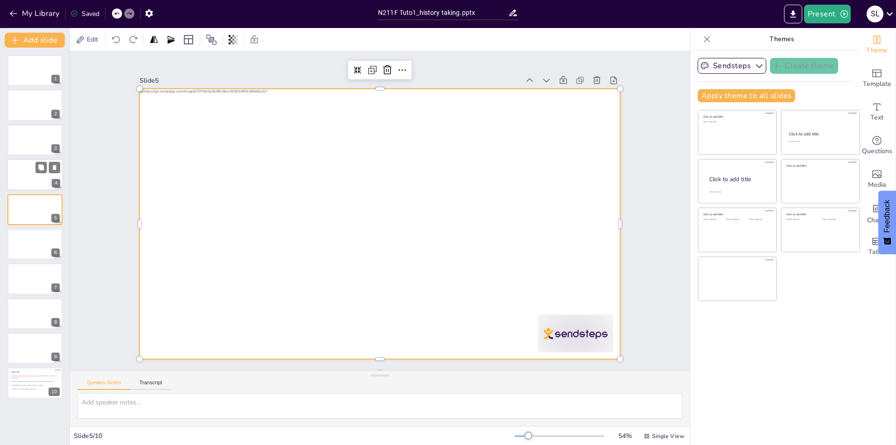
click at [35, 175] on div at bounding box center [35, 175] width 56 height 32
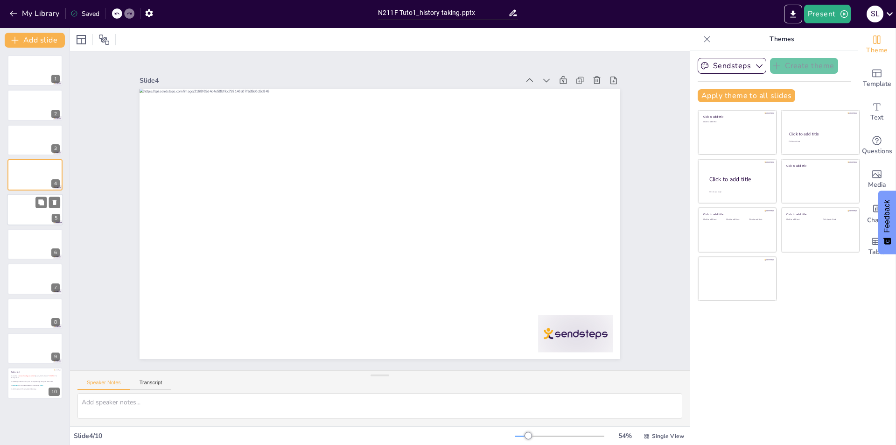
click at [26, 219] on div at bounding box center [35, 210] width 56 height 32
click at [28, 249] on div at bounding box center [35, 244] width 56 height 32
click at [31, 279] on div at bounding box center [35, 279] width 56 height 32
click at [26, 322] on div at bounding box center [35, 314] width 56 height 32
click at [20, 348] on div at bounding box center [35, 348] width 56 height 32
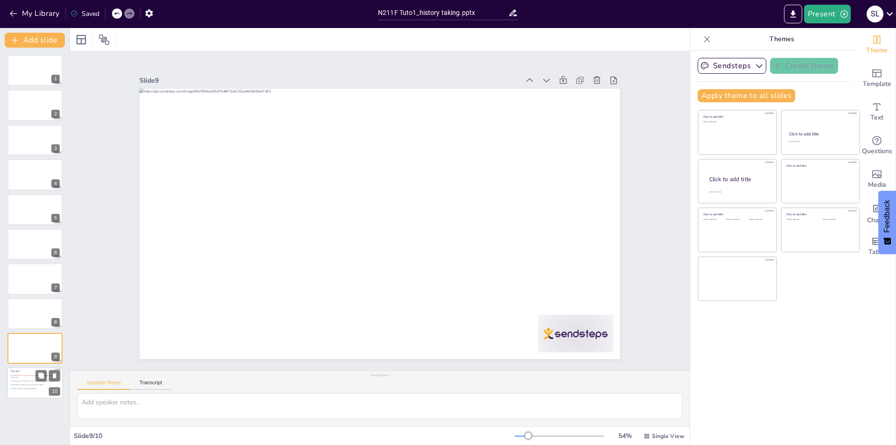
click at [21, 380] on span "To collect past health history of a client presenting with good past health." at bounding box center [32, 381] width 43 height 2
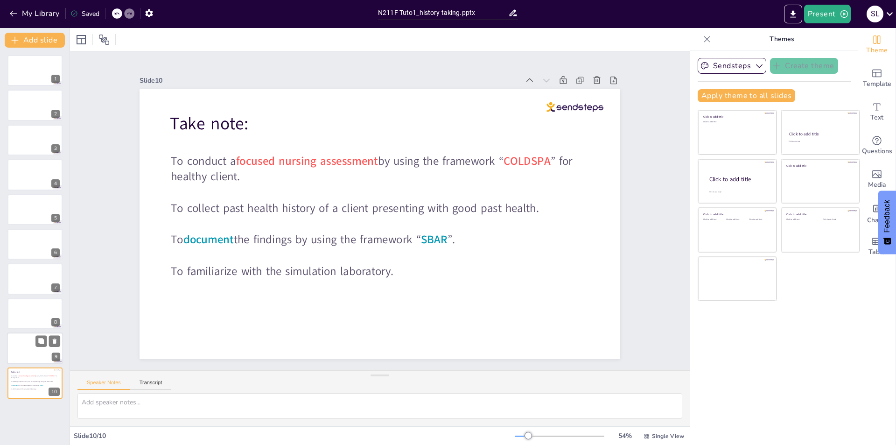
click at [23, 347] on div at bounding box center [35, 348] width 56 height 32
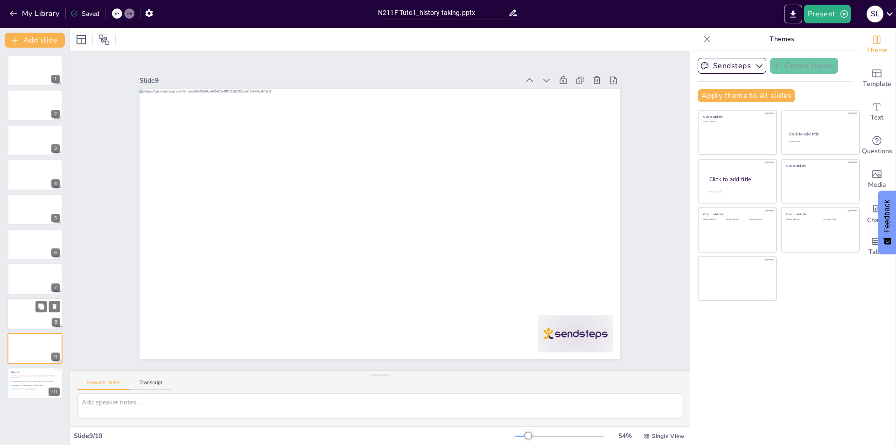
click at [32, 315] on div at bounding box center [35, 314] width 56 height 32
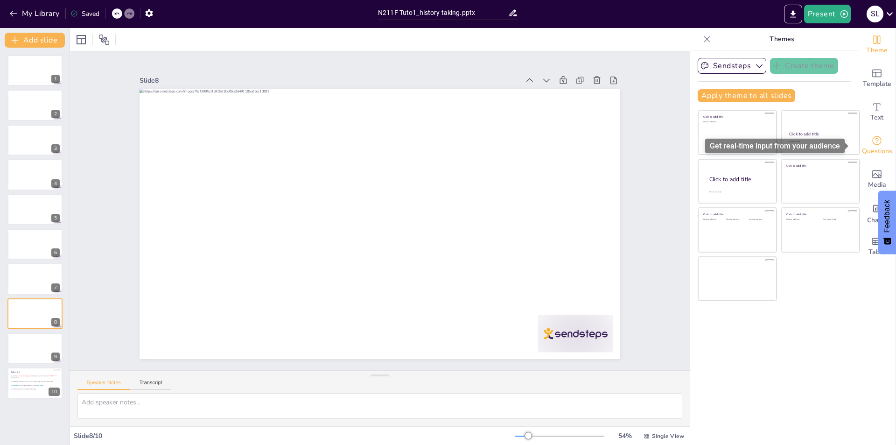
click at [873, 143] on icon "Get real-time input from your audience" at bounding box center [876, 140] width 11 height 11
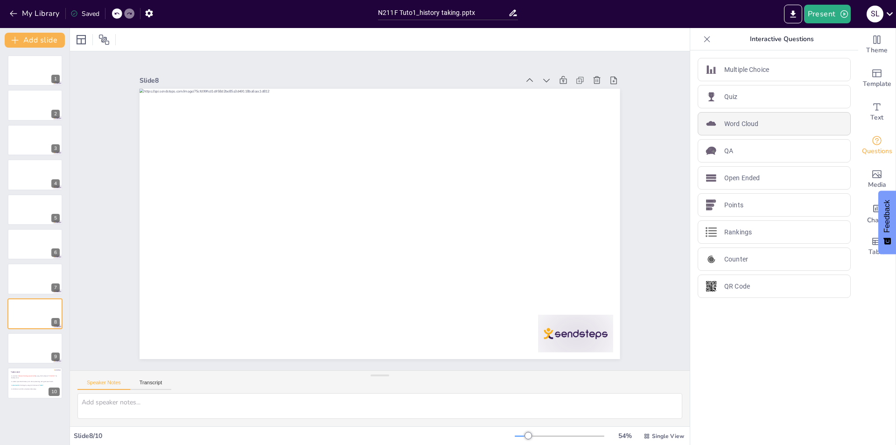
click at [740, 124] on p "Word Cloud" at bounding box center [741, 124] width 34 height 10
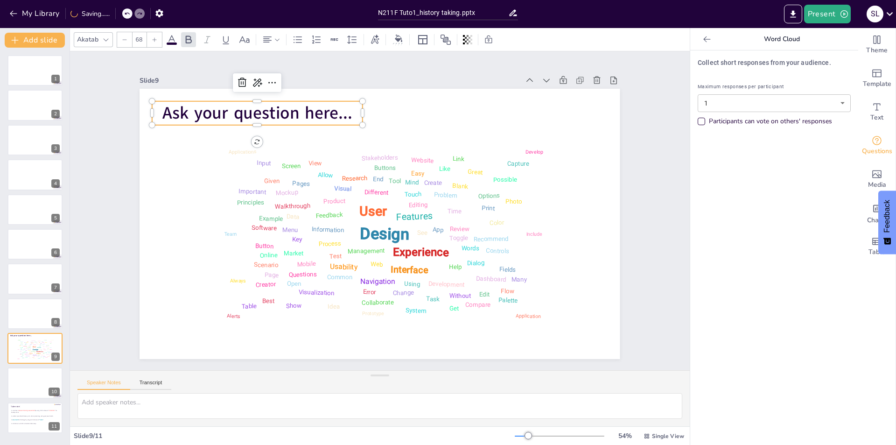
click at [308, 113] on span "Ask your question here..." at bounding box center [268, 100] width 191 height 43
click at [311, 112] on span "Ask your question here..." at bounding box center [268, 100] width 191 height 43
click at [322, 123] on div at bounding box center [289, 95] width 202 height 72
click at [338, 111] on span "Ask your question here..." at bounding box center [354, 56] width 156 height 144
click at [338, 111] on span "Ask your question here..." at bounding box center [268, 100] width 191 height 43
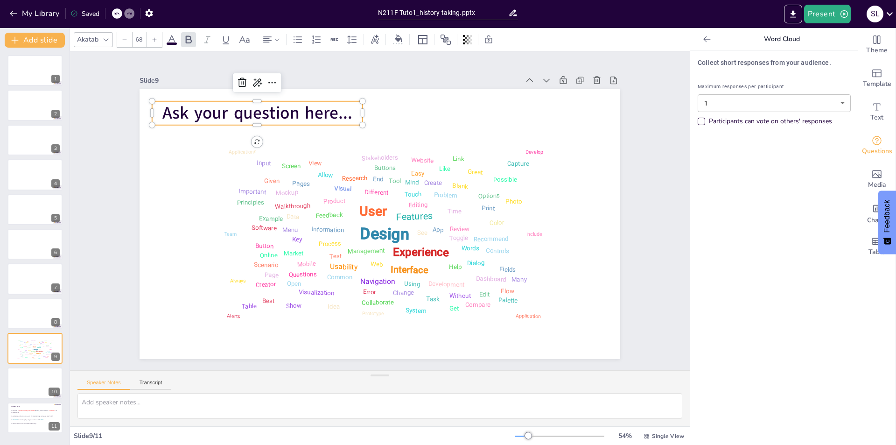
click at [319, 111] on span "Ask your question here..." at bounding box center [268, 100] width 191 height 43
click at [331, 111] on span "Ask your question here..." at bounding box center [280, 89] width 190 height 62
click at [440, 201] on span "Ask your question here..." at bounding box center [531, 250] width 182 height 98
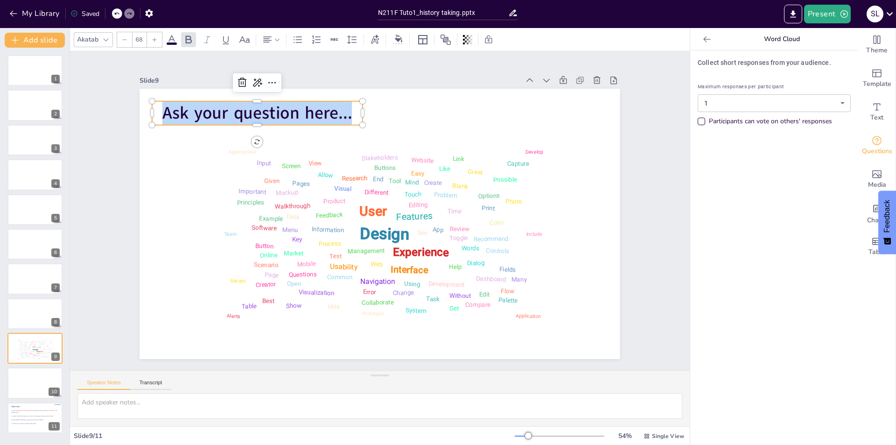
drag, startPoint x: 349, startPoint y: 114, endPoint x: 124, endPoint y: 98, distance: 225.0
click at [124, 98] on div "Slide 1 Slide 2 Slide 3 Slide 4 Slide 5 Slide 6 Slide 7 Slide 8 Slide 9 Design …" at bounding box center [379, 210] width 609 height 523
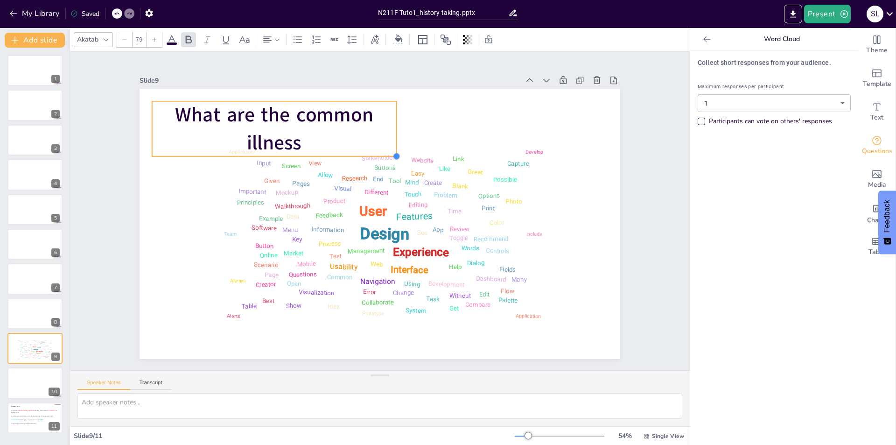
drag, startPoint x: 355, startPoint y: 145, endPoint x: 389, endPoint y: 138, distance: 34.9
click at [389, 138] on div "Design User Experience Interface Features Navigation Usability Test Process Inf…" at bounding box center [379, 223] width 506 height 319
click at [315, 140] on p "What are the common illness" at bounding box center [304, 100] width 249 height 128
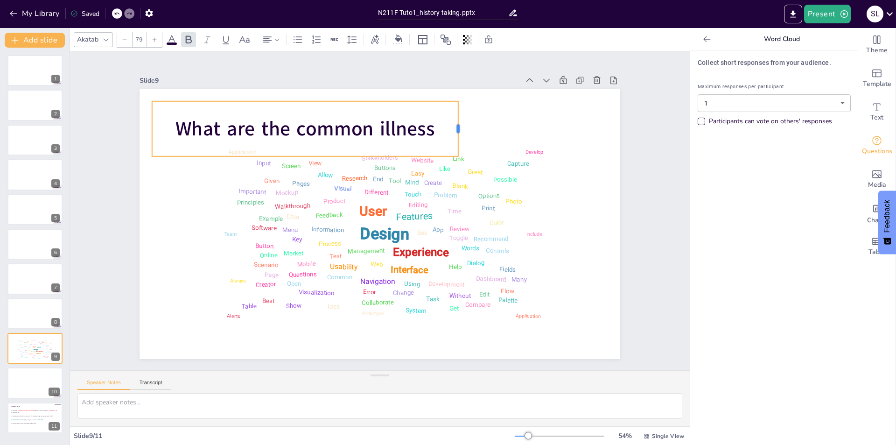
drag, startPoint x: 392, startPoint y: 126, endPoint x: 453, endPoint y: 124, distance: 61.7
click at [458, 124] on div at bounding box center [461, 128] width 7 height 55
click at [431, 124] on p "What are the common illness" at bounding box center [314, 121] width 307 height 60
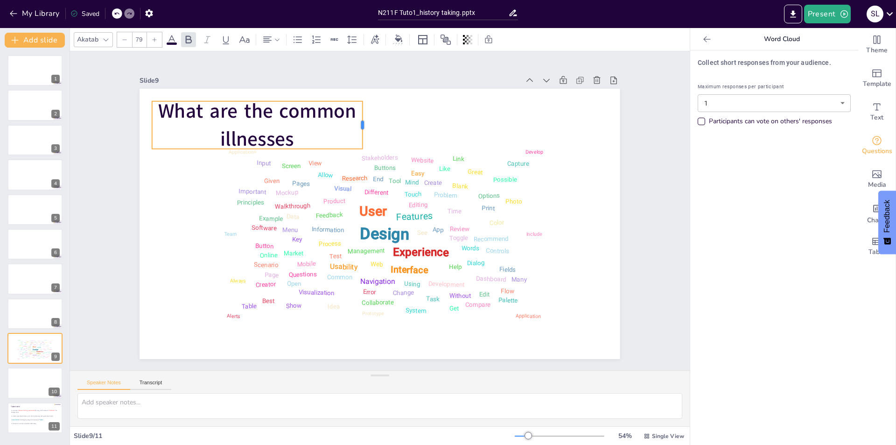
type input "68"
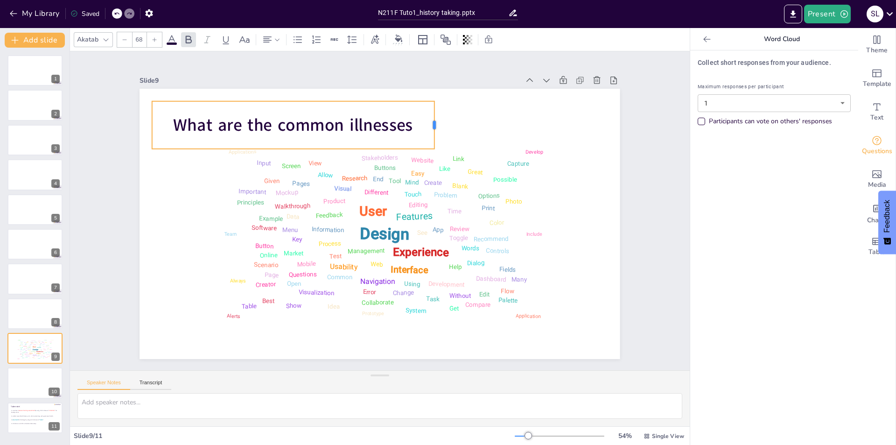
drag, startPoint x: 356, startPoint y: 121, endPoint x: 428, endPoint y: 125, distance: 71.9
click at [441, 125] on div at bounding box center [447, 131] width 13 height 48
click at [400, 129] on span "What are the common illnesses" at bounding box center [313, 108] width 239 height 73
drag, startPoint x: 404, startPoint y: 119, endPoint x: 339, endPoint y: 121, distance: 65.3
click at [339, 121] on span "What are the common illnesses" at bounding box center [293, 124] width 239 height 23
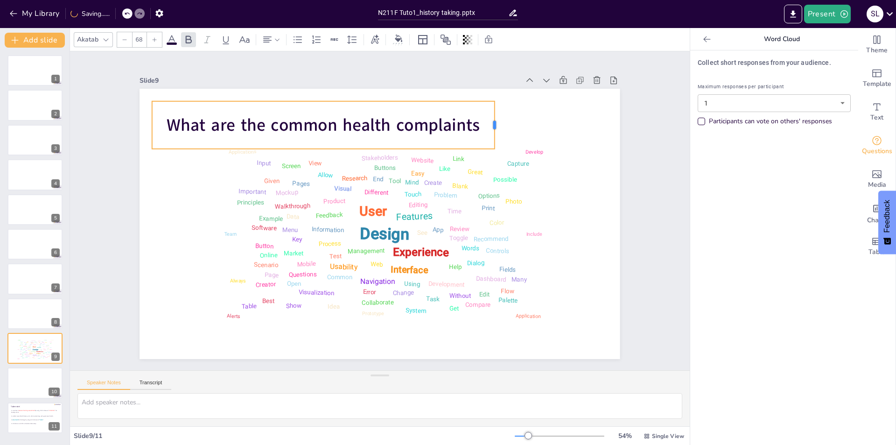
drag, startPoint x: 355, startPoint y: 121, endPoint x: 487, endPoint y: 117, distance: 132.2
click at [494, 117] on div at bounding box center [497, 125] width 7 height 48
click at [465, 262] on span "What are the common health complaints" at bounding box center [445, 290] width 314 height 56
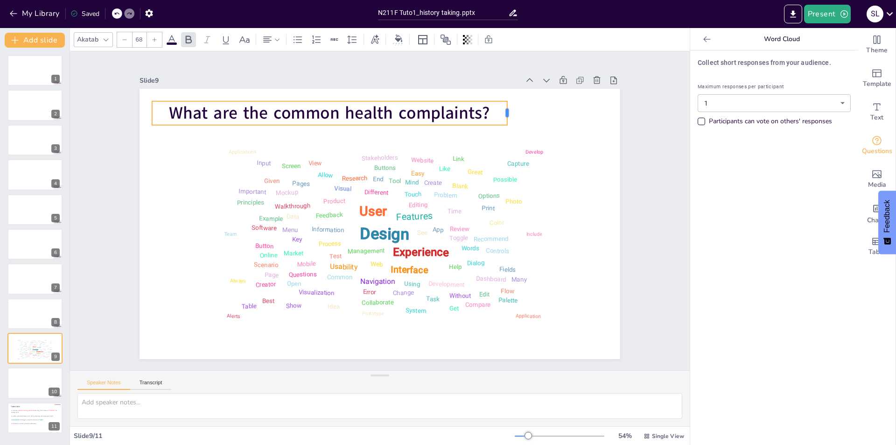
drag, startPoint x: 358, startPoint y: 109, endPoint x: 503, endPoint y: 108, distance: 144.7
click at [490, 338] on div at bounding box center [478, 341] width 24 height 7
click at [748, 216] on div "Collect short responses from your audience. Maximum responses per participant 1…" at bounding box center [774, 247] width 168 height 394
click at [743, 60] on p "Collect short responses from your audience." at bounding box center [774, 63] width 153 height 10
click at [752, 175] on div "Collect short responses from your audience. Maximum responses per participant 1…" at bounding box center [774, 247] width 168 height 394
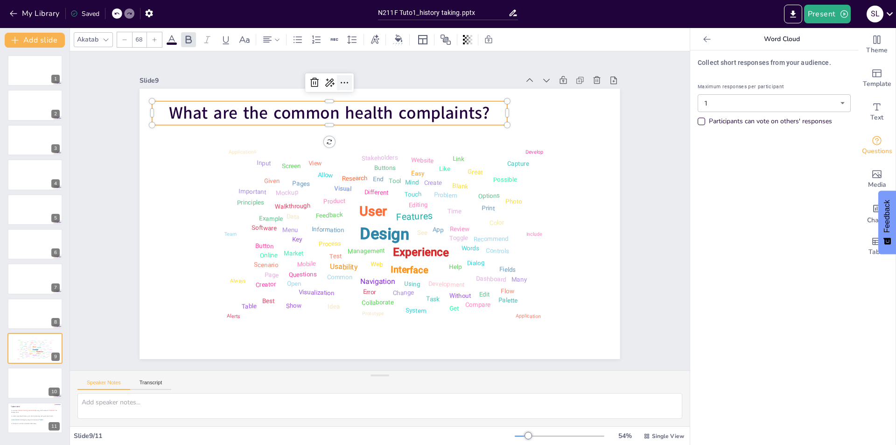
click at [392, 80] on icon at bounding box center [399, 79] width 15 height 15
click at [627, 148] on div "Slide 1 Slide 2 Slide 3 Slide 4 Slide 5 Slide 6 Slide 7 Slide 8 Slide 9 Design …" at bounding box center [379, 211] width 532 height 296
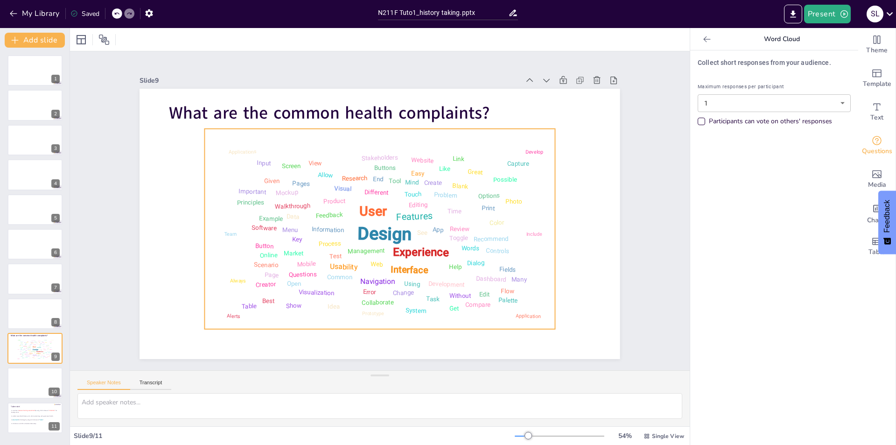
click at [378, 224] on div "Design" at bounding box center [384, 233] width 55 height 21
click at [375, 343] on div "What are the common health complaints? Design User Experience Interface Feature…" at bounding box center [380, 224] width 480 height 270
click at [651, 240] on div "Slide 1 Slide 2 Slide 3 Slide 4 Slide 5 Slide 6 Slide 7 Slide 8 Slide 9 What ar…" at bounding box center [380, 210] width 620 height 319
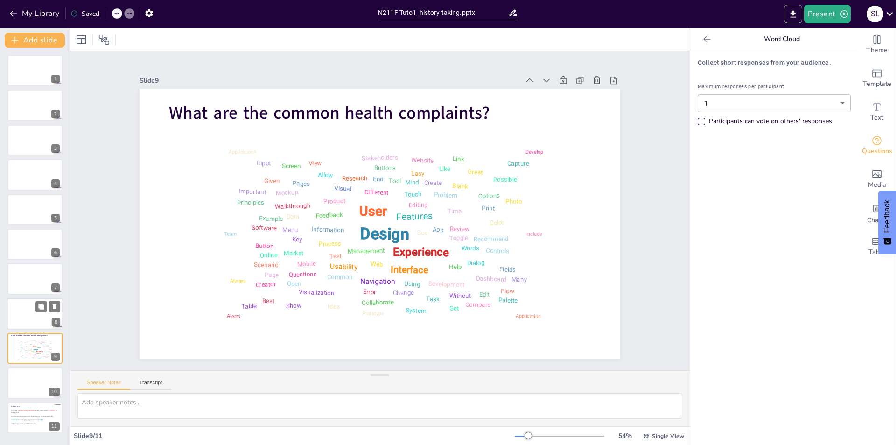
click at [21, 313] on div at bounding box center [35, 314] width 56 height 32
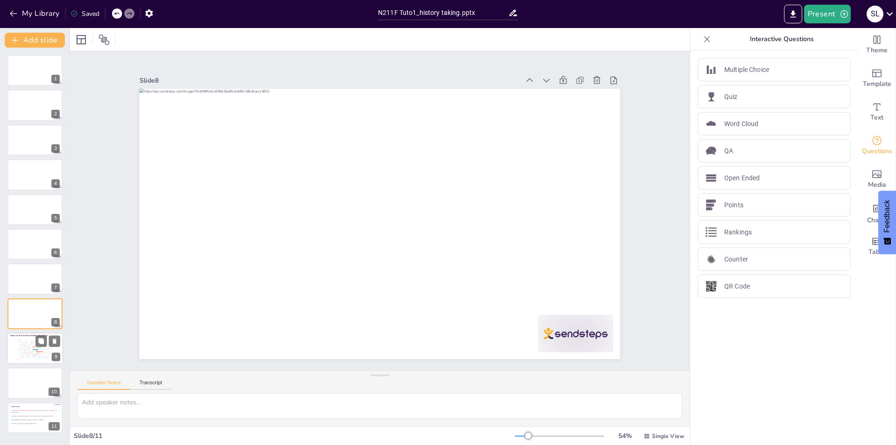
click at [23, 341] on div "Common" at bounding box center [21, 341] width 3 height 1
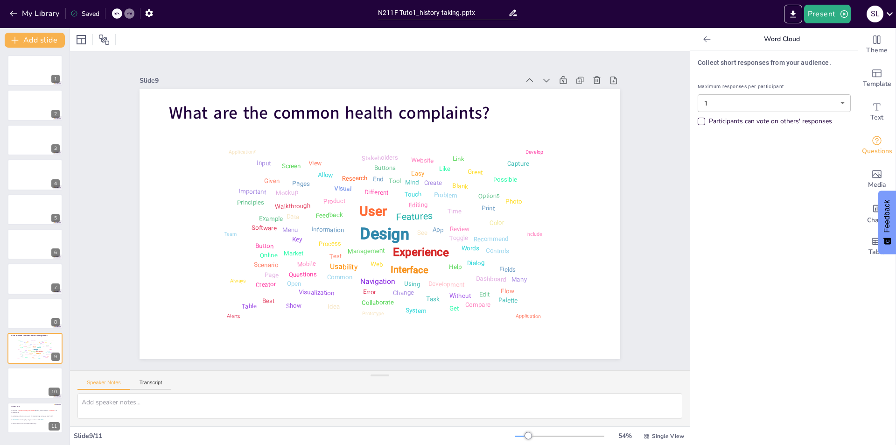
click at [789, 64] on p "Collect short responses from your audience." at bounding box center [774, 63] width 153 height 10
click at [831, 11] on button "Present" at bounding box center [827, 14] width 47 height 19
click at [859, 31] on li "Preview presentation" at bounding box center [842, 34] width 74 height 15
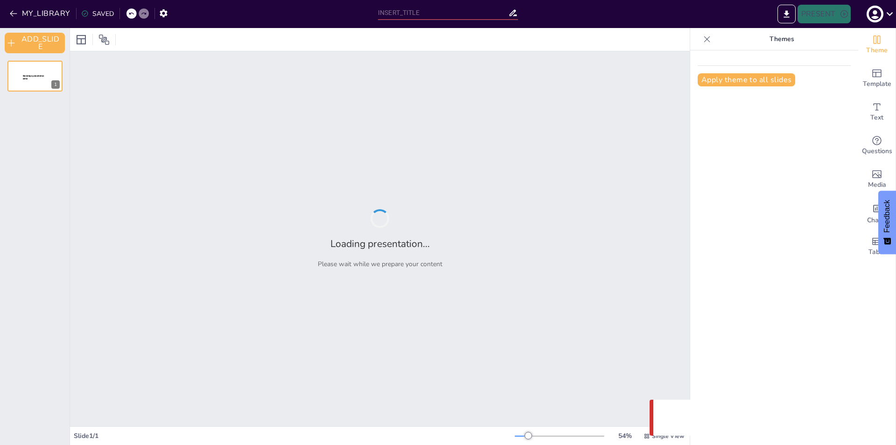
type input "N211F Tuto1_history taking.pptx"
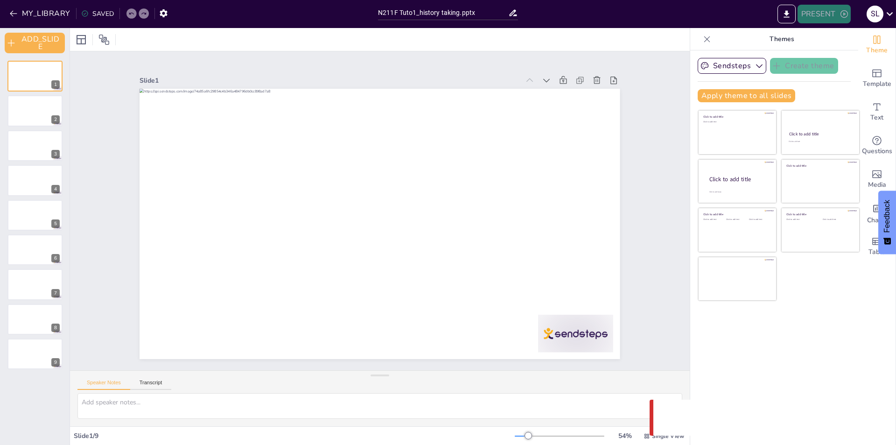
click at [813, 18] on button "PRESENT" at bounding box center [824, 14] width 53 height 19
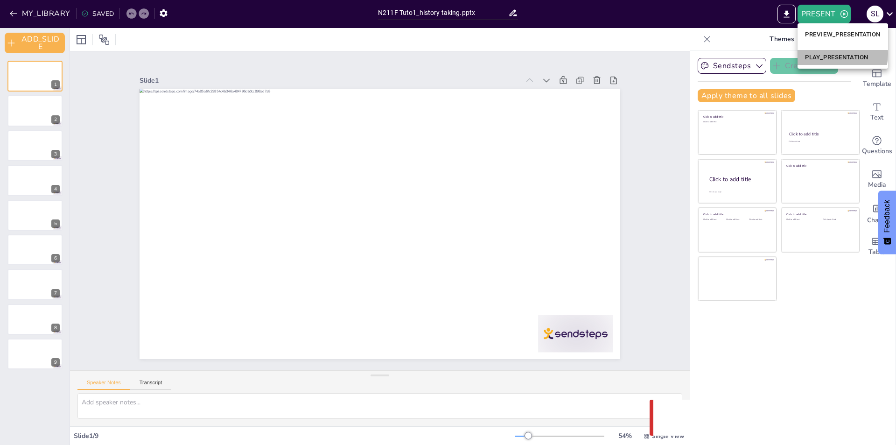
click at [833, 54] on li "PLAY_PRESENTATION" at bounding box center [843, 57] width 91 height 15
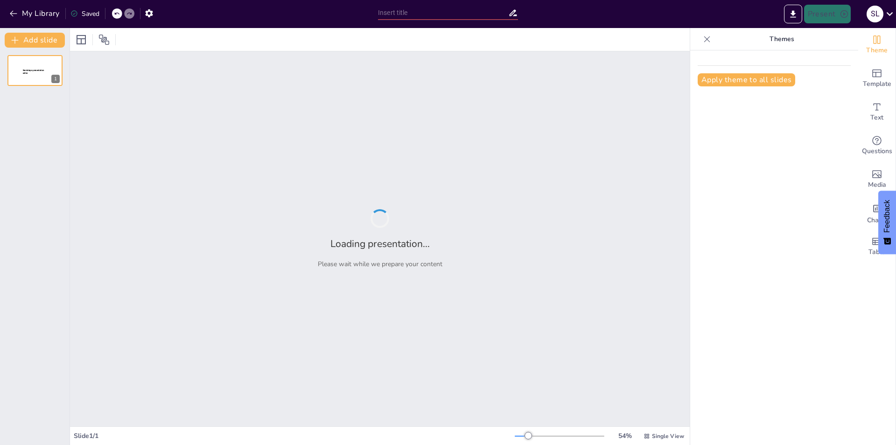
type input "N211F Tuto1_history taking.pptx"
